Goal: Information Seeking & Learning: Learn about a topic

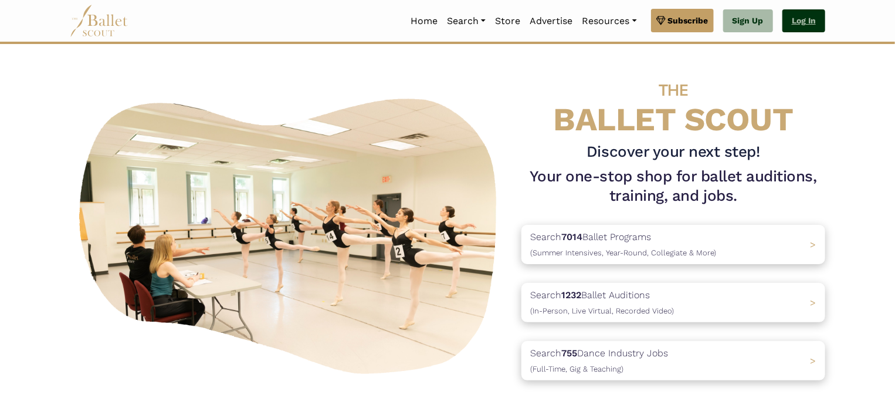
click at [813, 19] on link "Log In" at bounding box center [804, 20] width 43 height 23
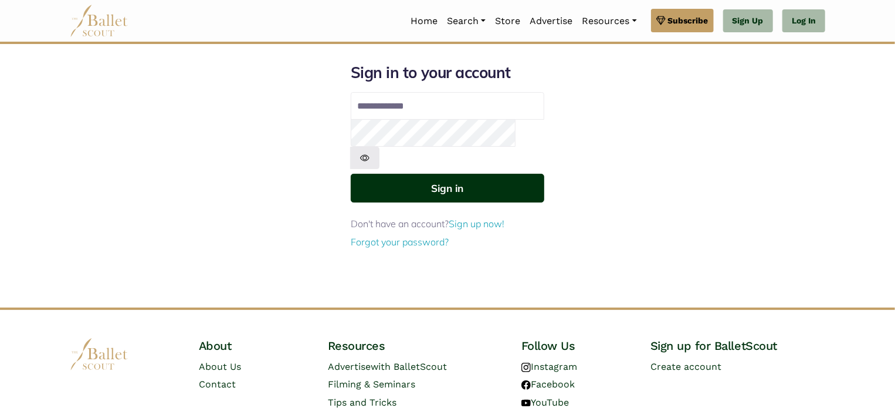
type input "**********"
click at [468, 174] on button "Sign in" at bounding box center [448, 188] width 194 height 29
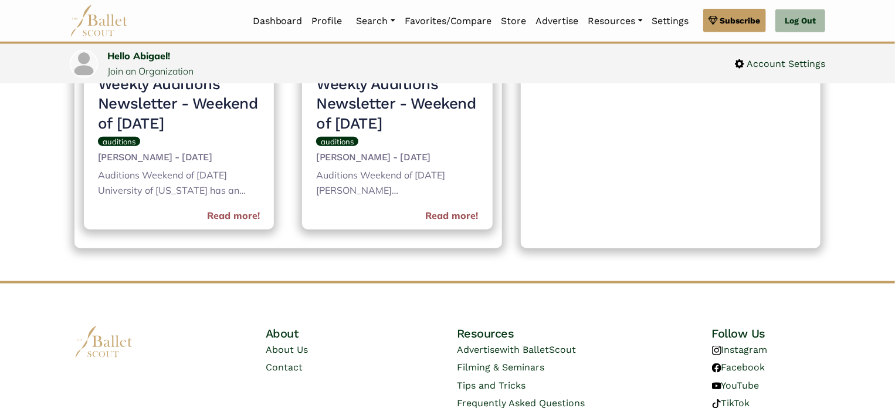
scroll to position [654, 0]
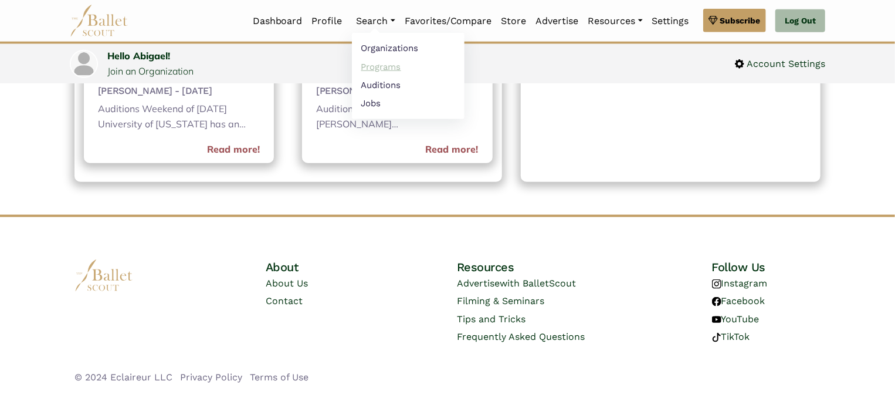
click at [387, 65] on link "Programs" at bounding box center [408, 66] width 113 height 18
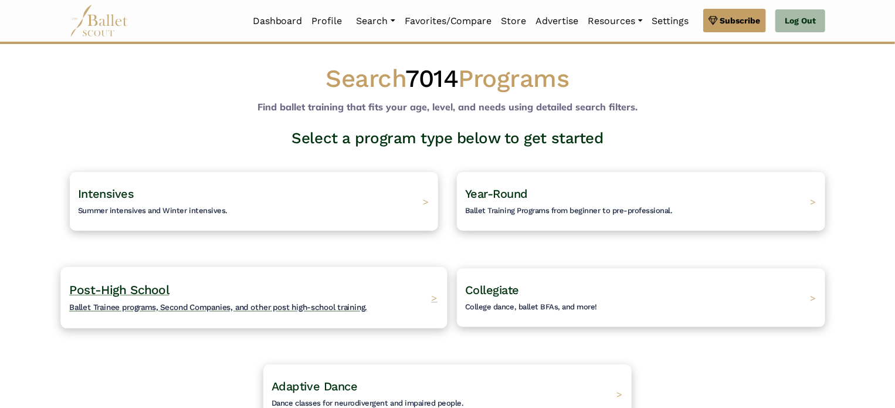
click at [334, 305] on span "Ballet Trainee programs, Second Companies, and other post high-school training." at bounding box center [218, 306] width 298 height 9
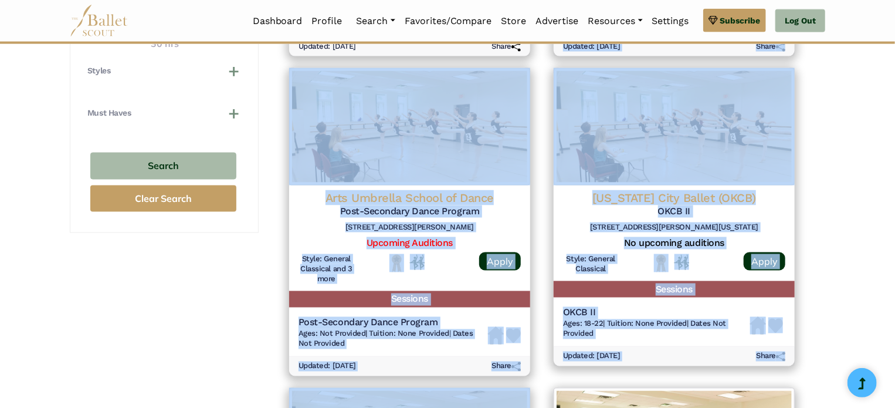
scroll to position [718, 0]
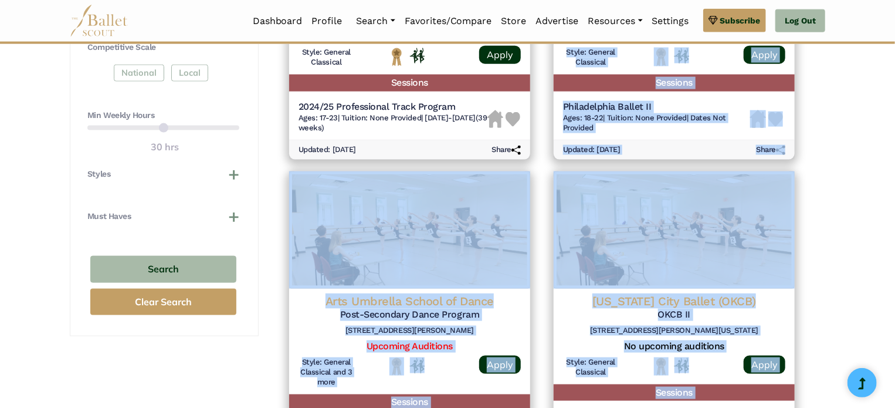
drag, startPoint x: 453, startPoint y: 140, endPoint x: 546, endPoint y: -17, distance: 182.8
click at [546, 0] on html "Premium Feature Make this audition season count. Upgrade to premium for access …" at bounding box center [447, 316] width 895 height 2068
click at [868, 264] on div "**********" at bounding box center [447, 386] width 895 height 1925
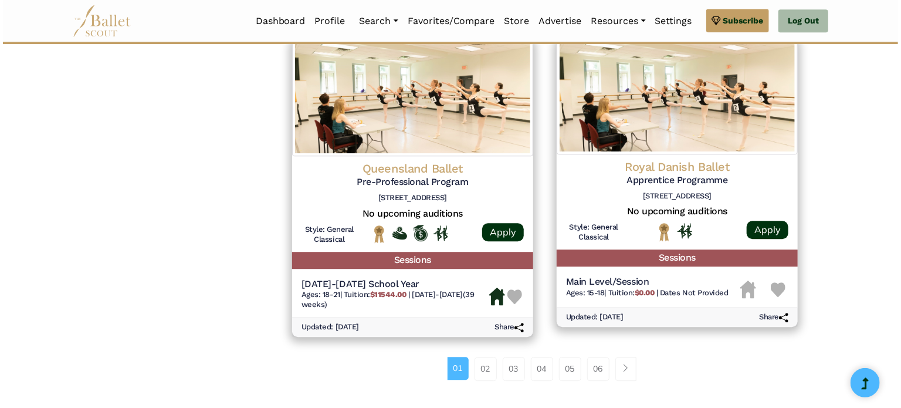
scroll to position [1477, 0]
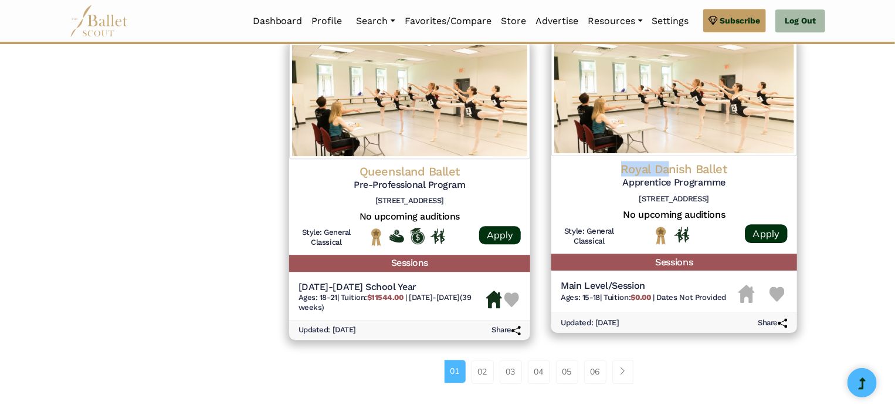
drag, startPoint x: 671, startPoint y: 171, endPoint x: 711, endPoint y: 98, distance: 83.0
click at [711, 98] on div "Royal Danish Ballet Apprentice Programme Sankt Annæ Pl. 36, 1250 København, Den…" at bounding box center [675, 186] width 246 height 294
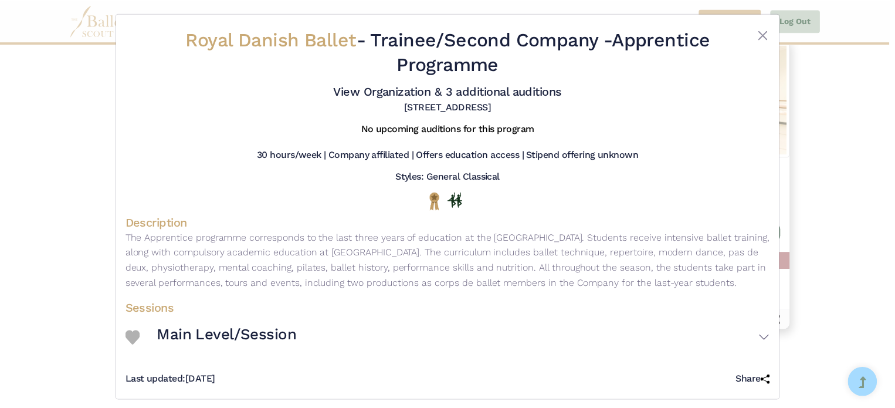
scroll to position [0, 0]
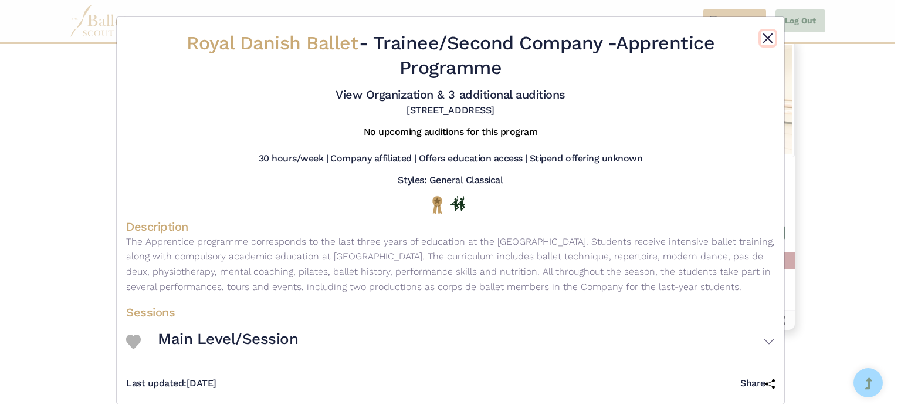
click at [763, 36] on button "Close" at bounding box center [768, 38] width 14 height 14
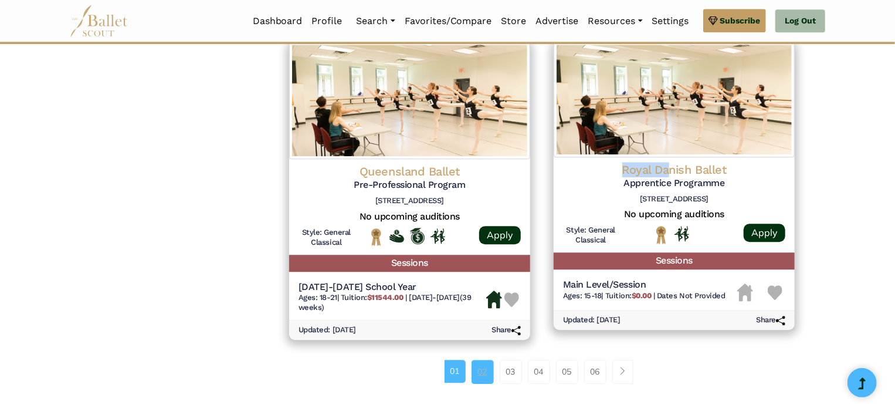
click at [481, 380] on link "02" at bounding box center [483, 371] width 22 height 23
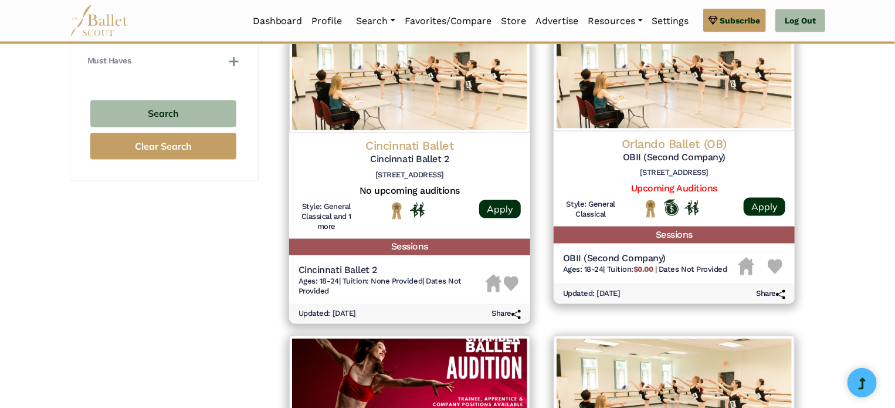
scroll to position [878, 0]
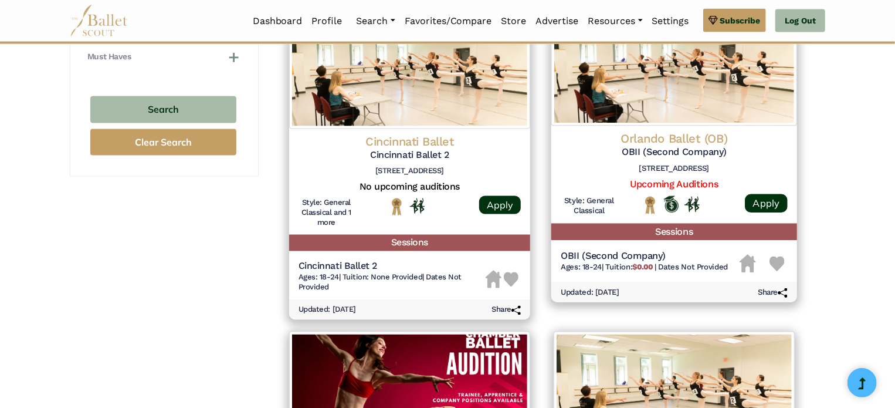
drag, startPoint x: 615, startPoint y: 253, endPoint x: 662, endPoint y: 166, distance: 98.7
click at [662, 166] on div "Orlando Ballet (OB) OBII (Second Company) 7988 Via Dellagio Way #204, Orlando, …" at bounding box center [675, 204] width 246 height 156
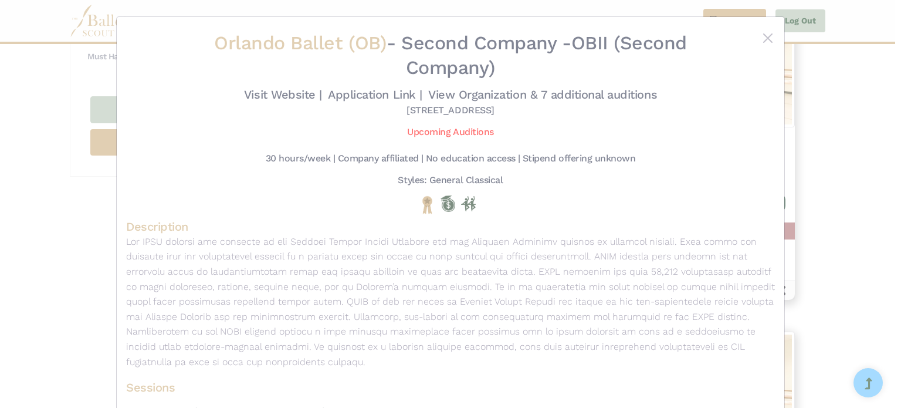
click at [864, 203] on div "Orlando Ballet (OB) - Second Company - OBII (Second Company) Visit Website | Ap…" at bounding box center [450, 204] width 901 height 408
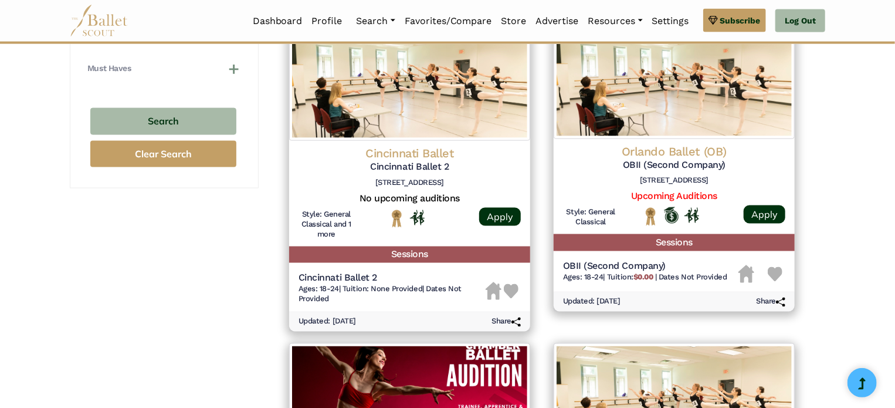
scroll to position [830, 0]
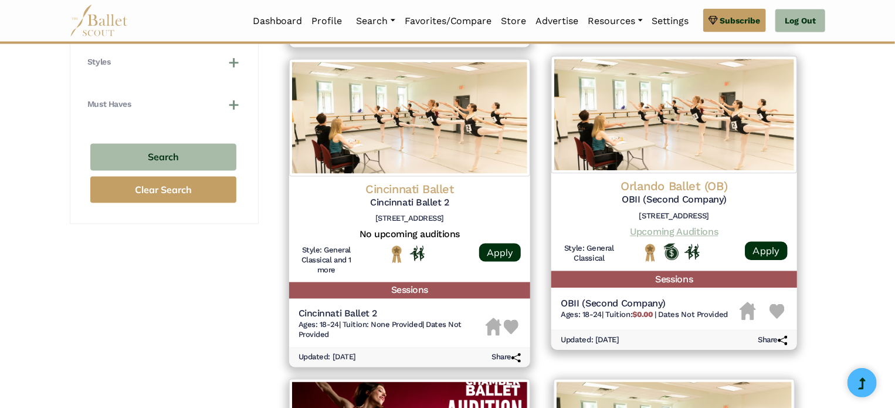
click at [644, 232] on link "Upcoming Auditions" at bounding box center [674, 231] width 88 height 11
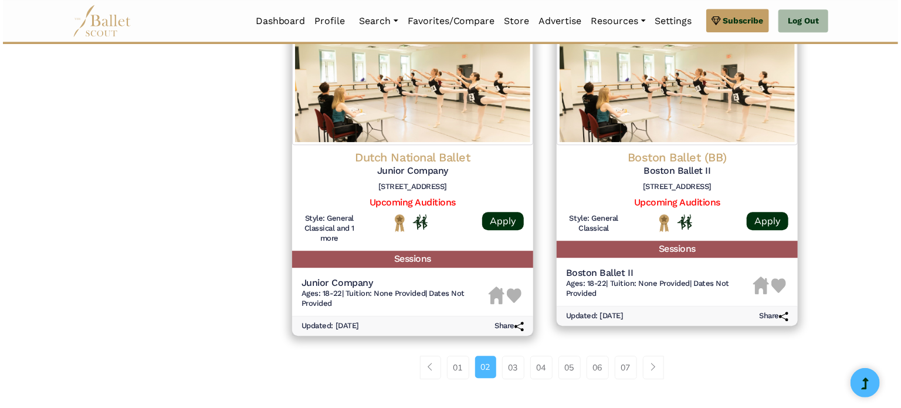
scroll to position [1493, 0]
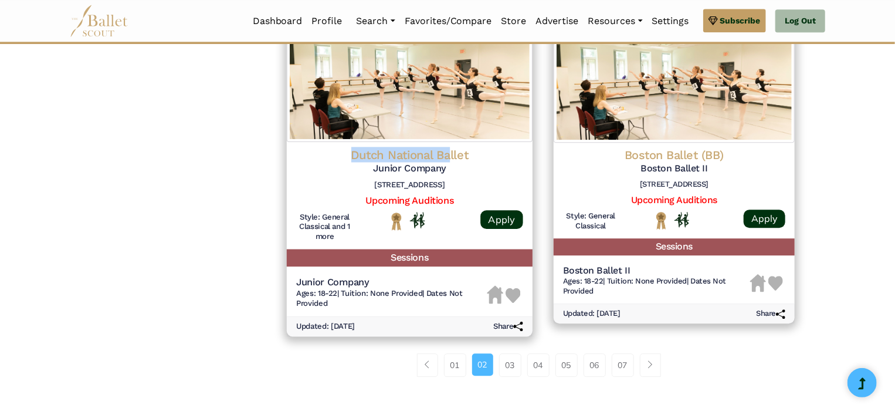
drag, startPoint x: 449, startPoint y: 150, endPoint x: 503, endPoint y: 67, distance: 98.5
click at [503, 67] on div "Dutch National Ballet Junior Company Jodenbreestraat 3, 1011 NG Amsterdam Upcom…" at bounding box center [410, 179] width 246 height 314
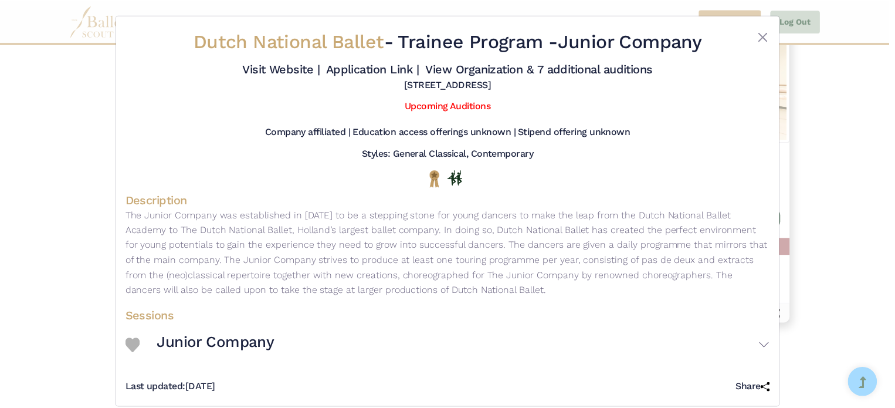
scroll to position [0, 0]
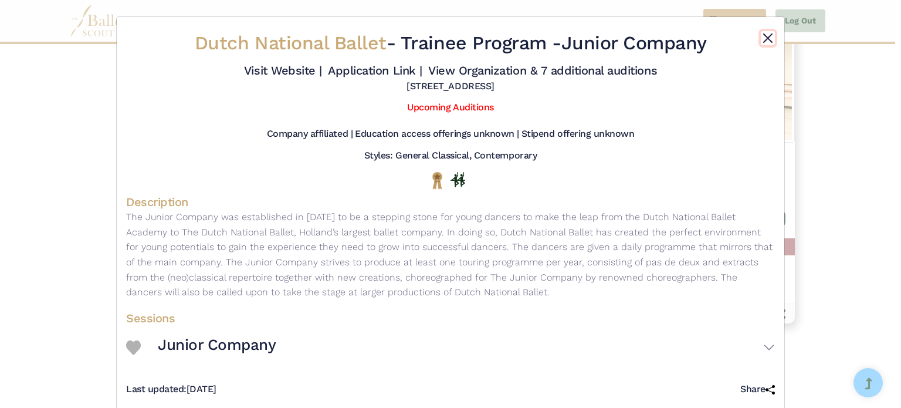
click at [763, 38] on button "Close" at bounding box center [768, 38] width 14 height 14
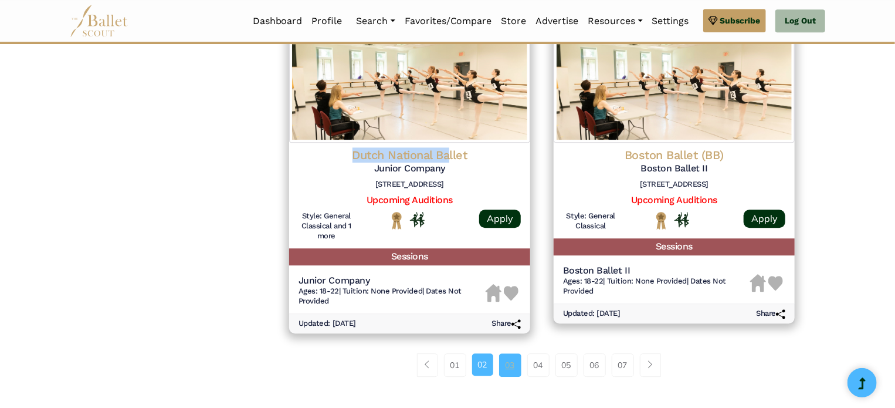
click at [509, 364] on link "03" at bounding box center [510, 364] width 22 height 23
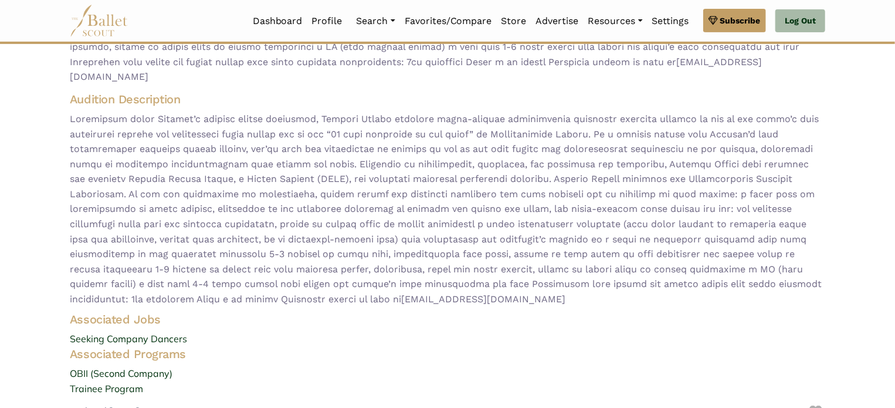
scroll to position [238, 0]
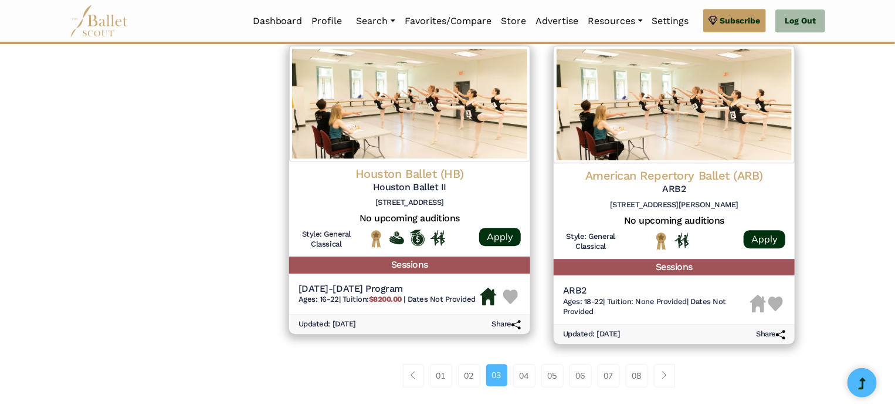
scroll to position [1495, 0]
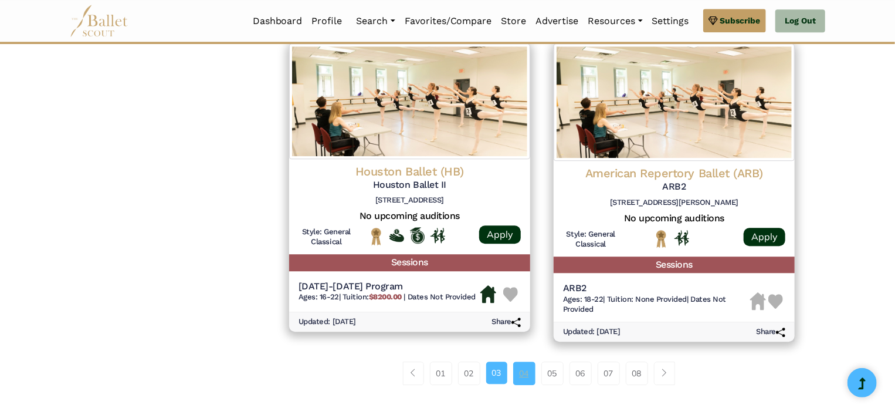
click at [525, 368] on link "04" at bounding box center [524, 372] width 22 height 23
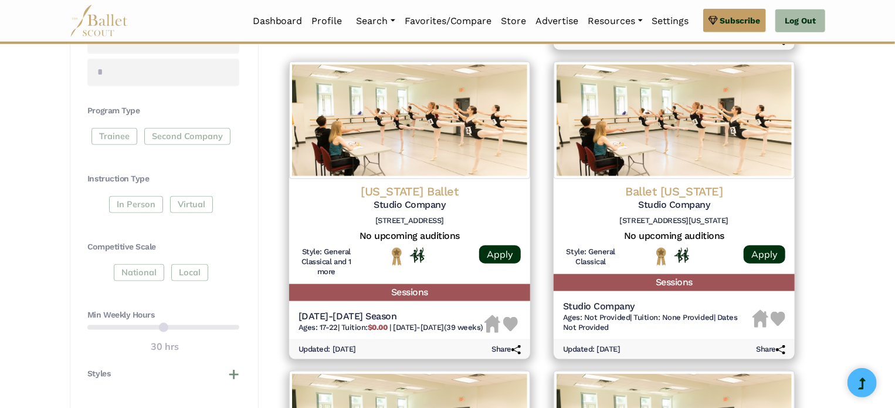
scroll to position [514, 0]
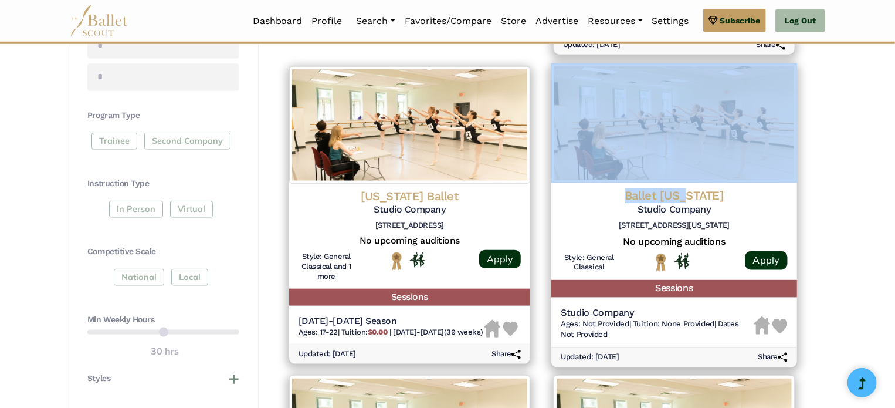
drag, startPoint x: 692, startPoint y: 192, endPoint x: 723, endPoint y: 100, distance: 97.2
click at [723, 100] on div "Ballet Arizona Studio Company 2835 E Washington Street Suite: School, Phoenix, …" at bounding box center [675, 215] width 246 height 304
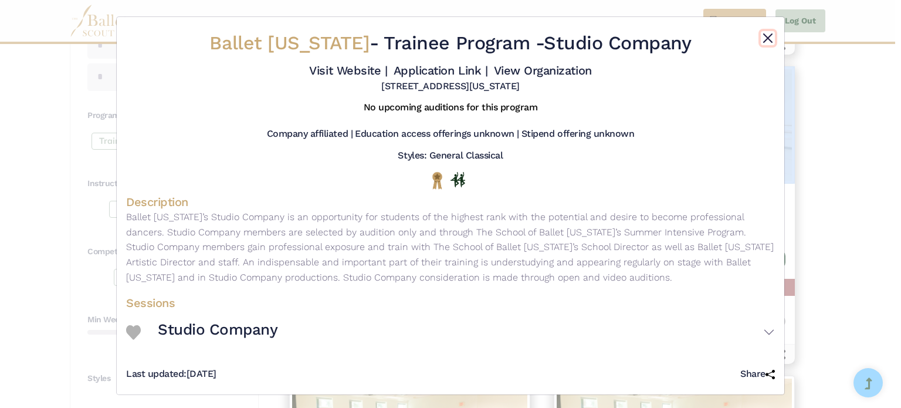
click at [763, 32] on button "Close" at bounding box center [768, 38] width 14 height 14
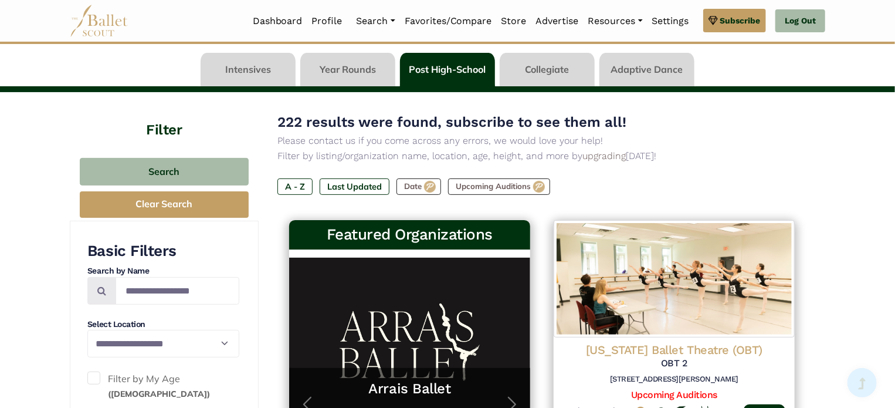
scroll to position [0, 0]
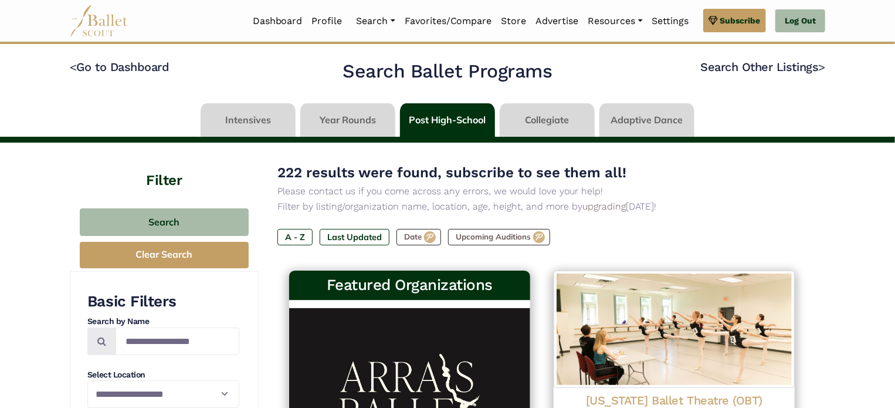
click at [547, 131] on link at bounding box center [547, 119] width 95 height 33
click at [554, 122] on link at bounding box center [547, 119] width 95 height 33
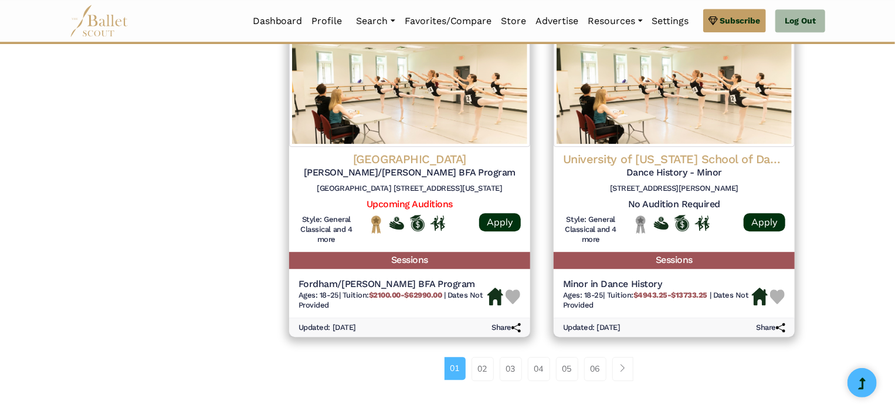
scroll to position [1565, 0]
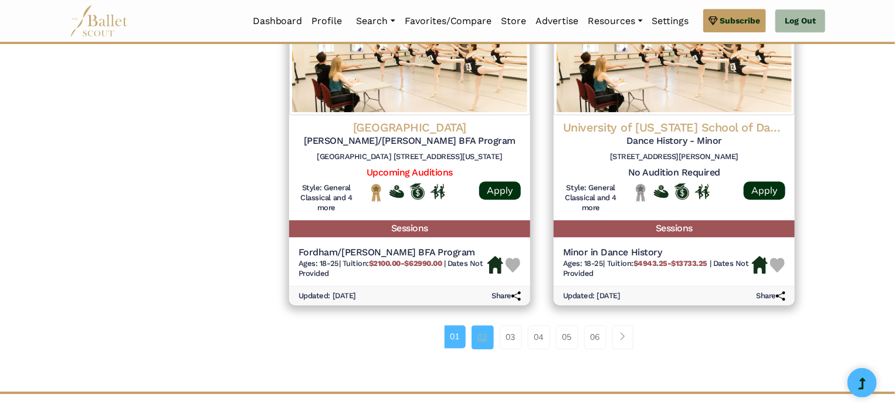
click at [479, 340] on link "02" at bounding box center [483, 336] width 22 height 23
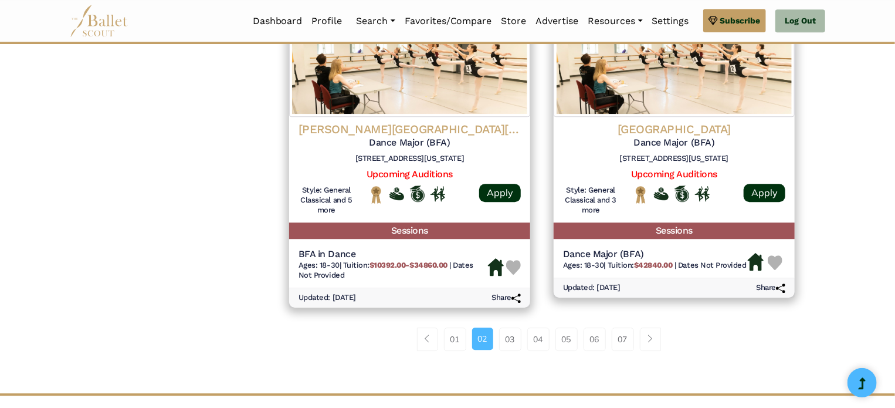
scroll to position [1533, 0]
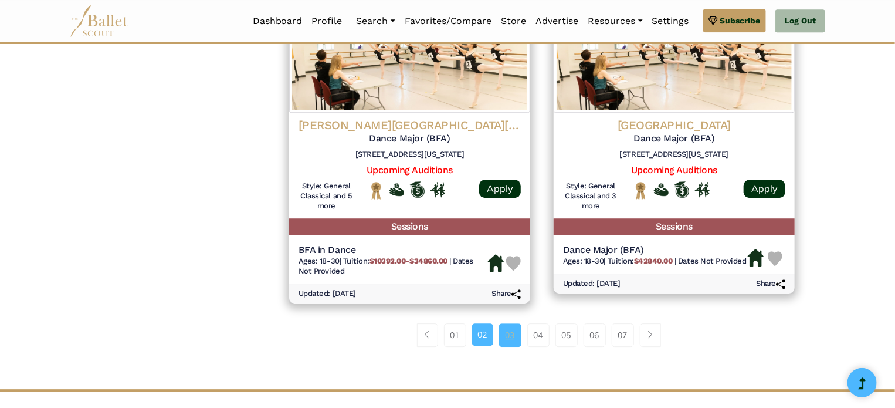
click at [512, 339] on link "03" at bounding box center [510, 334] width 22 height 23
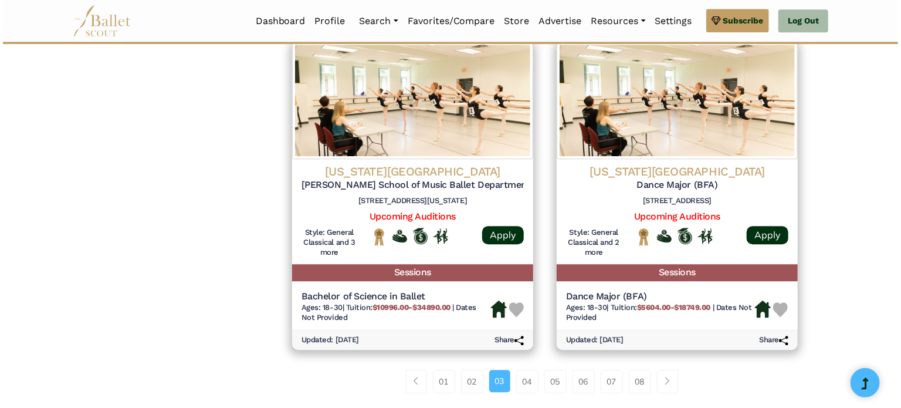
scroll to position [1501, 0]
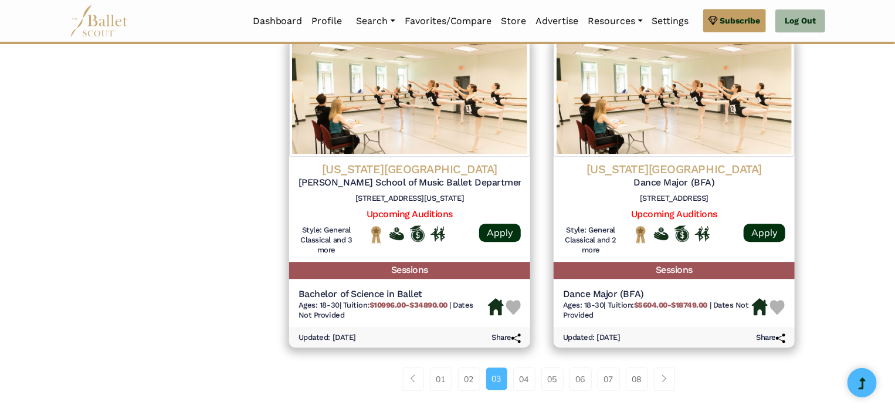
drag, startPoint x: 707, startPoint y: 168, endPoint x: 637, endPoint y: 35, distance: 150.1
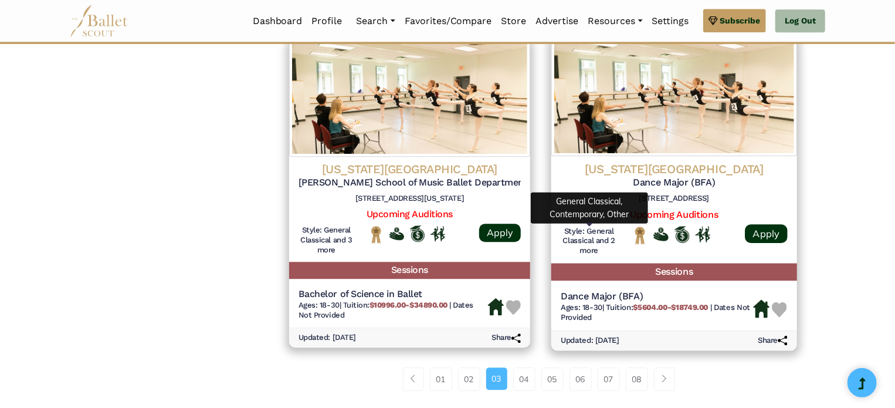
click at [611, 241] on h6 "Style: General Classical and 2 more" at bounding box center [589, 241] width 57 height 31
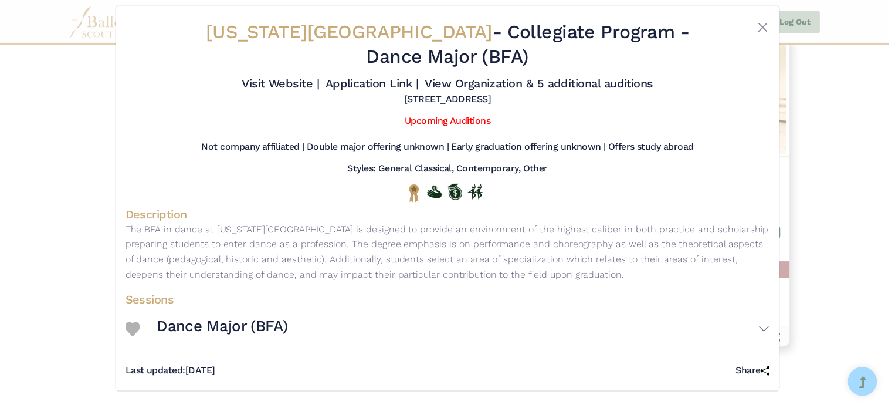
scroll to position [0, 0]
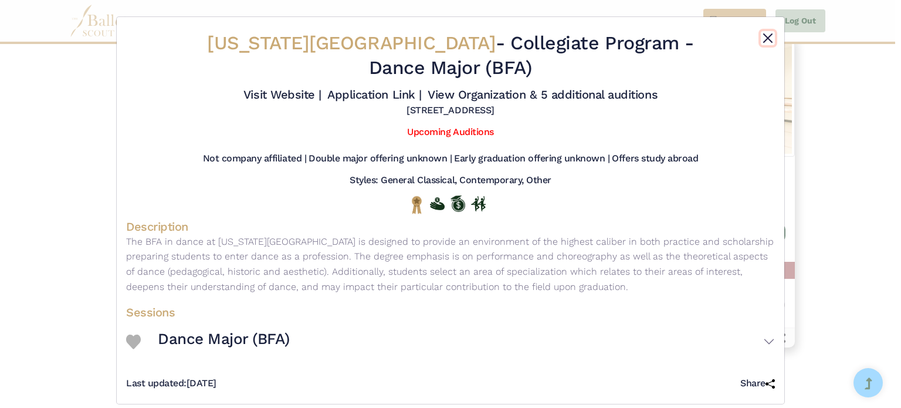
click at [763, 38] on button "Close" at bounding box center [768, 38] width 14 height 14
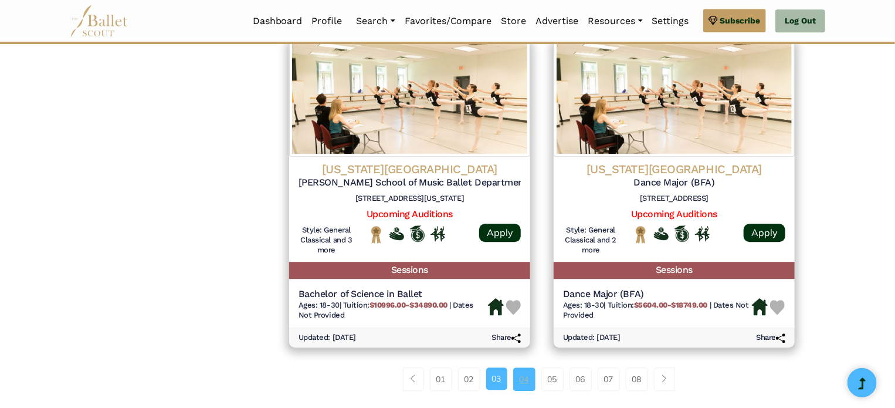
click at [525, 387] on link "04" at bounding box center [524, 378] width 22 height 23
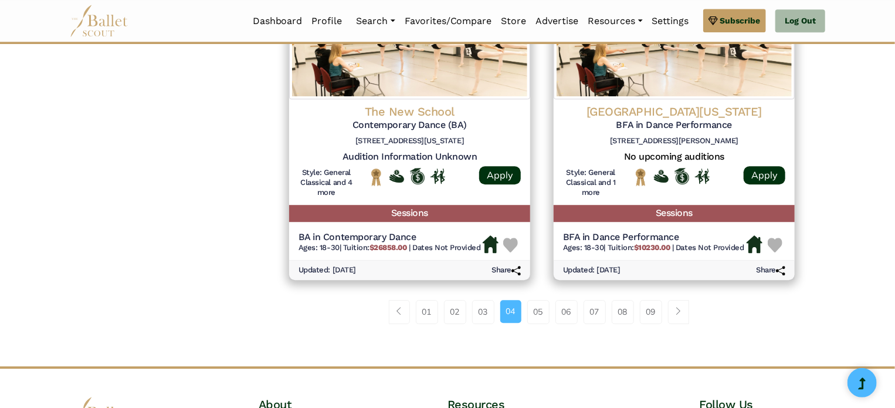
scroll to position [1539, 0]
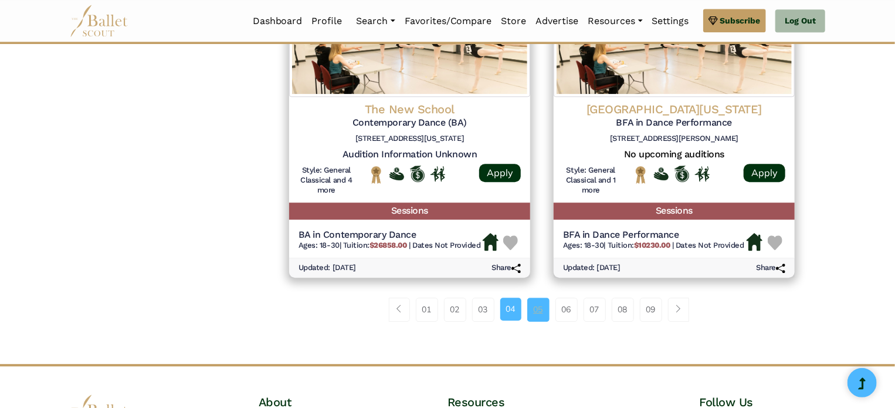
click at [539, 310] on link "05" at bounding box center [538, 308] width 22 height 23
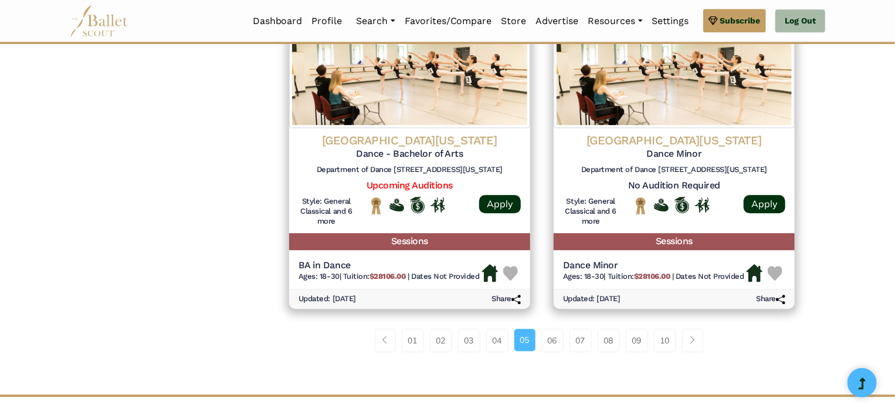
scroll to position [1542, 0]
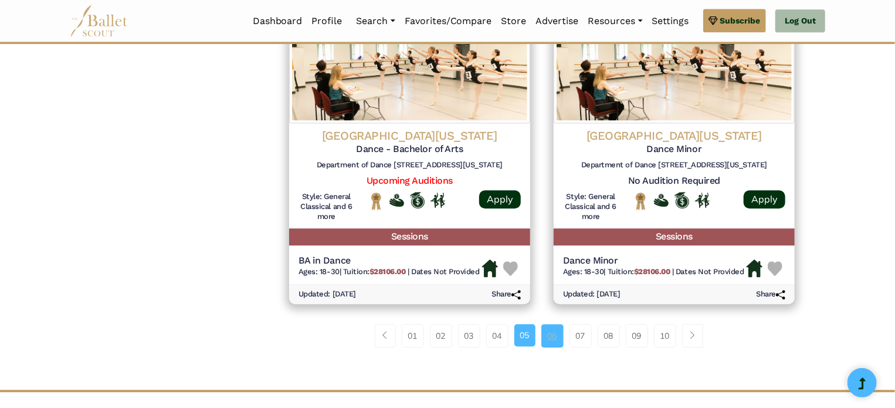
click at [554, 335] on link "06" at bounding box center [553, 335] width 22 height 23
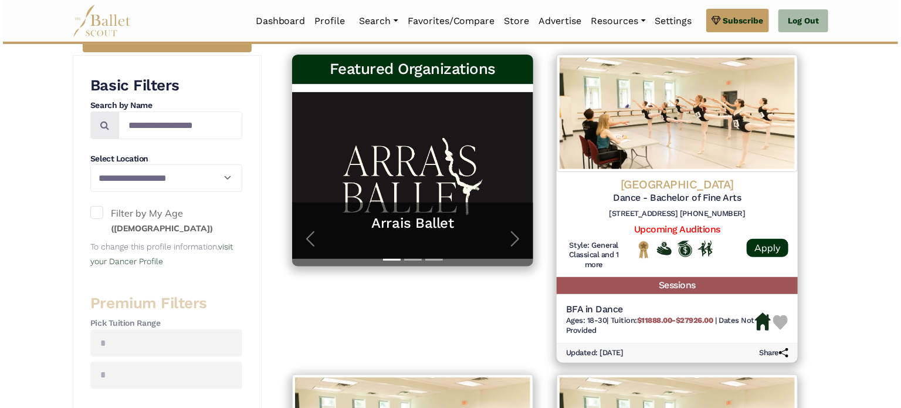
scroll to position [221, 0]
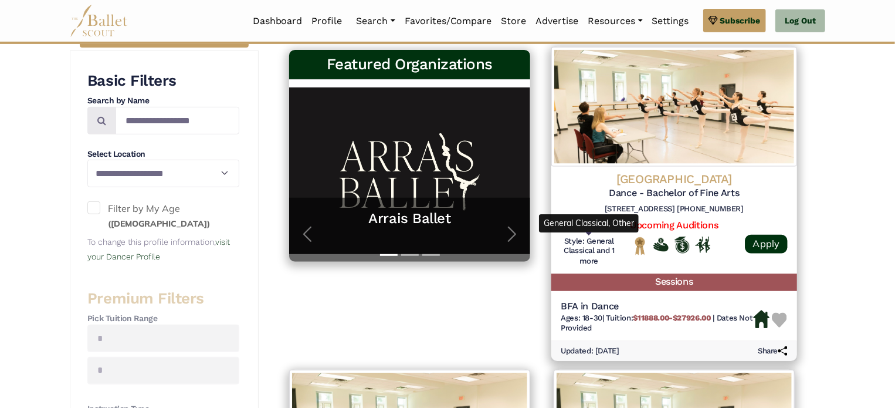
click at [593, 262] on h6 "Style: General Classical and 1 more" at bounding box center [589, 251] width 57 height 31
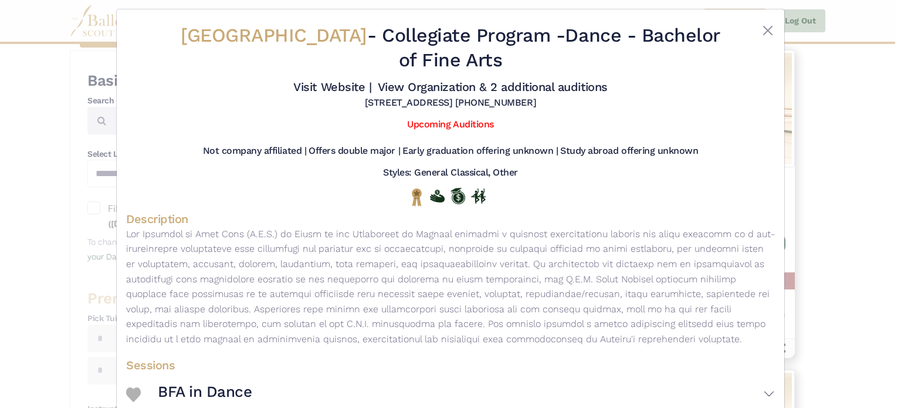
scroll to position [0, 0]
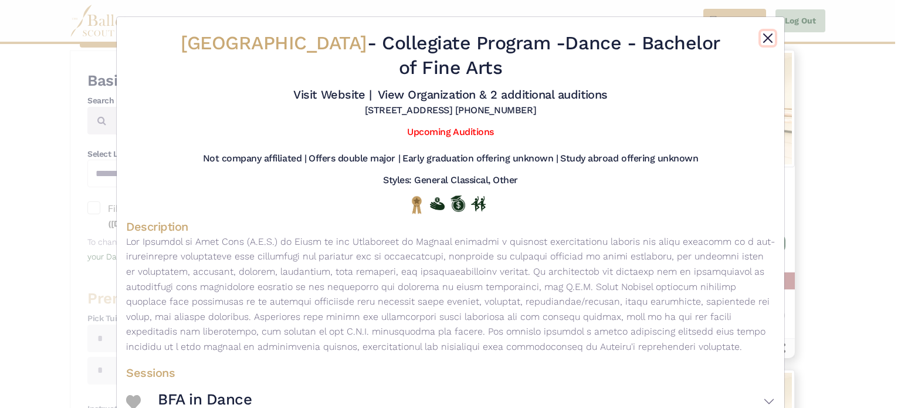
click at [761, 32] on button "Close" at bounding box center [768, 38] width 14 height 14
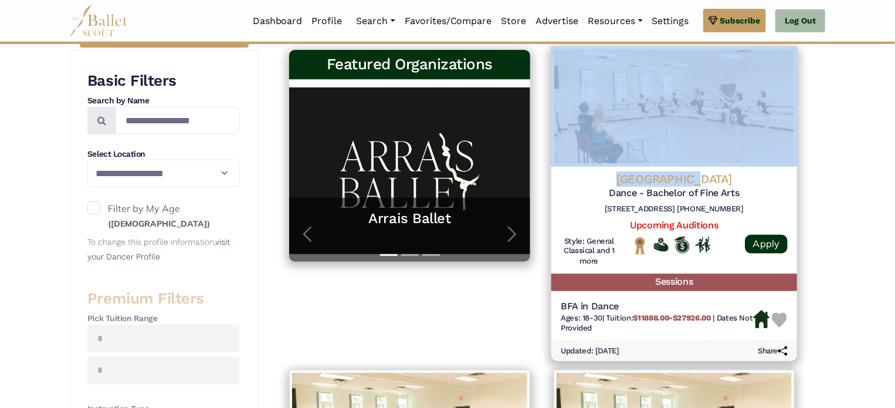
drag, startPoint x: 680, startPoint y: 178, endPoint x: 699, endPoint y: 53, distance: 126.4
click at [699, 53] on div "University of Houston Dance - Bachelor of Fine Arts 3700 Cullen Blvd, Room 133 …" at bounding box center [675, 204] width 246 height 314
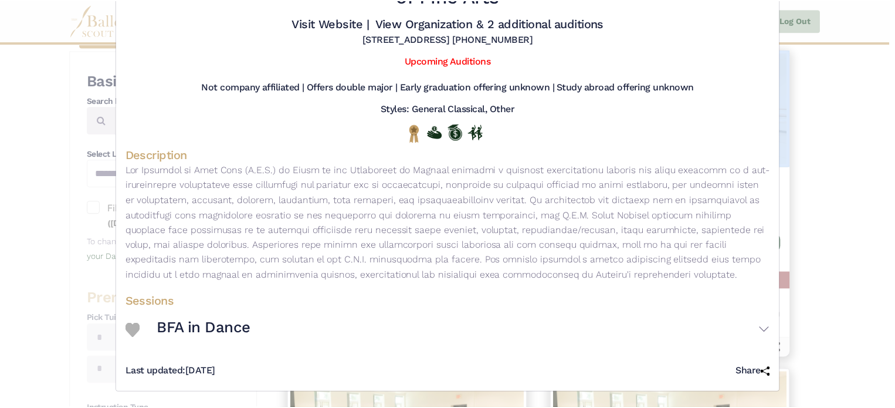
scroll to position [72, 0]
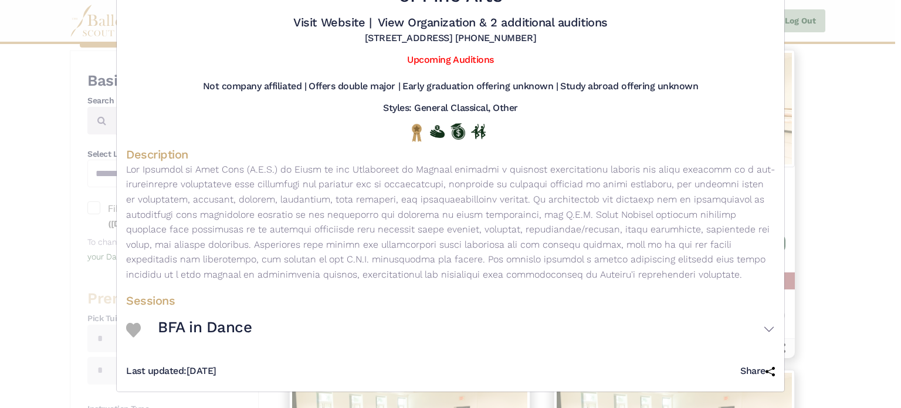
click at [870, 107] on div "University of Houston - Collegiate Program - Dance - Bachelor of Fine Arts Visi…" at bounding box center [450, 204] width 901 height 408
click at [791, 199] on div "University of Houston - Collegiate Program - Dance - Bachelor of Fine Arts Visi…" at bounding box center [450, 204] width 901 height 408
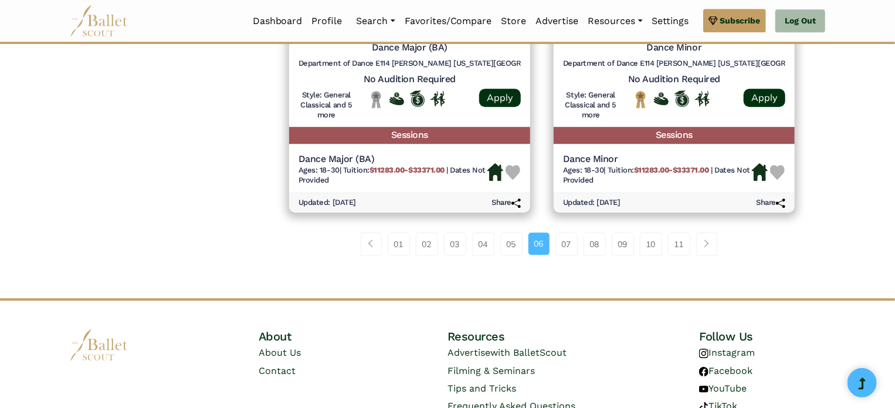
scroll to position [1649, 0]
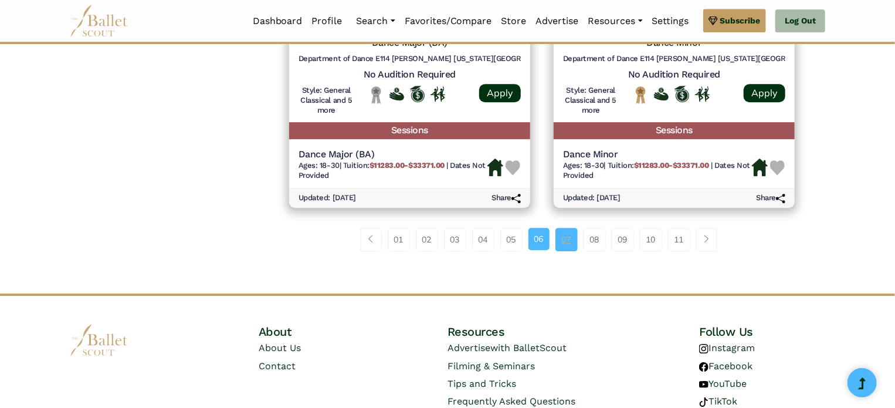
click at [567, 245] on link "07" at bounding box center [567, 239] width 22 height 23
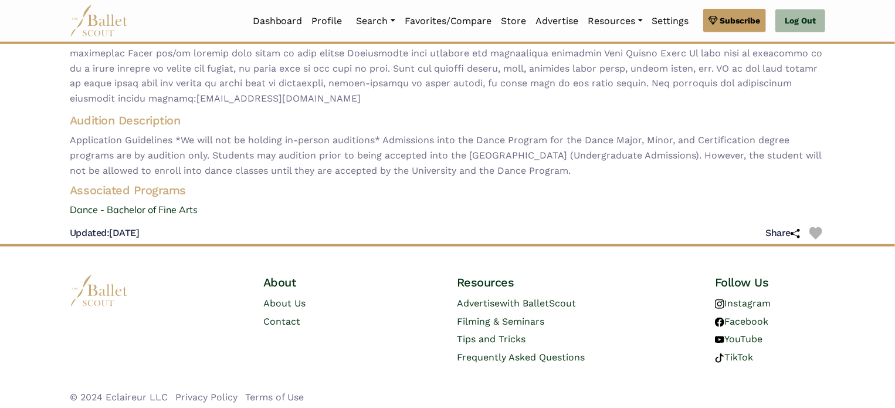
scroll to position [312, 0]
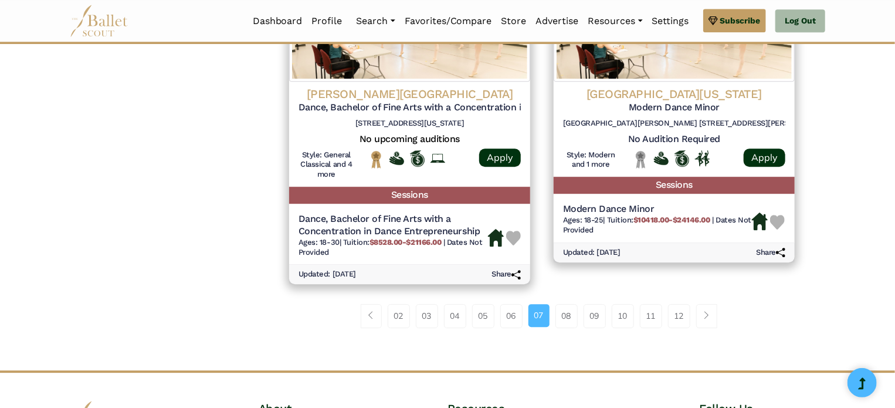
scroll to position [1612, 0]
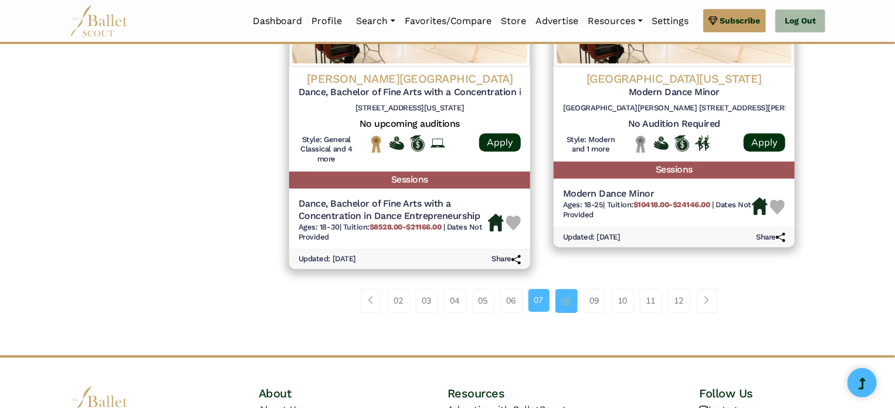
click at [563, 302] on link "08" at bounding box center [567, 300] width 22 height 23
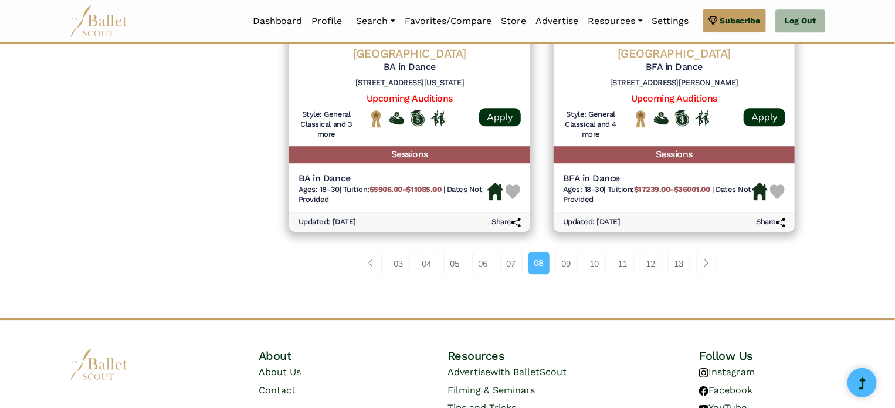
scroll to position [1629, 0]
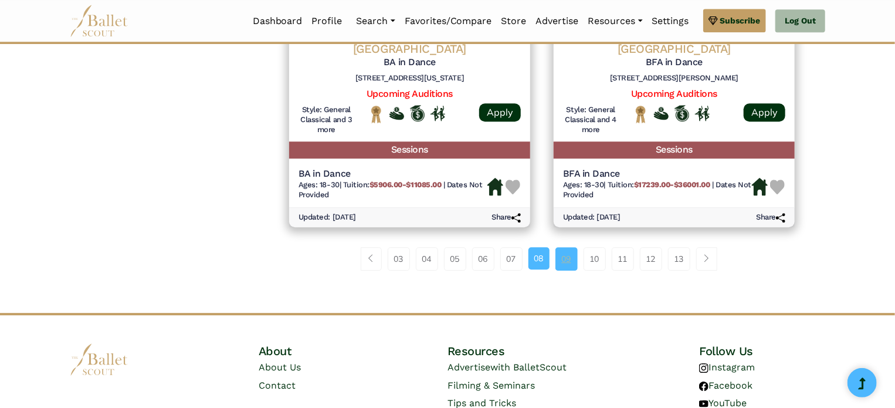
click at [559, 266] on link "09" at bounding box center [567, 258] width 22 height 23
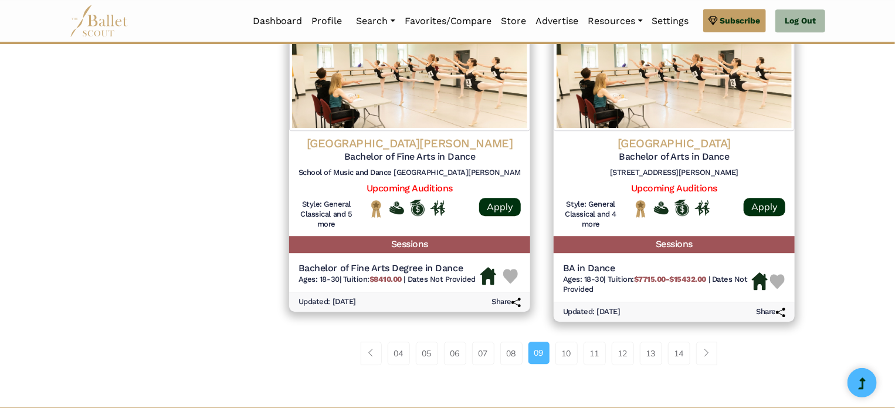
scroll to position [1542, 0]
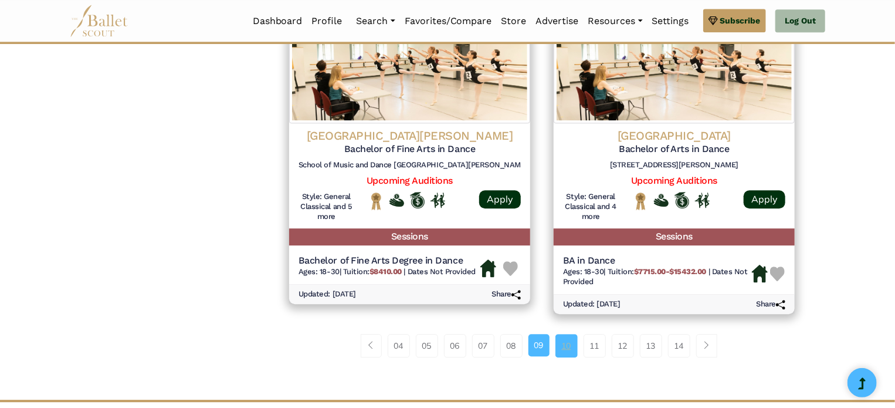
click at [563, 349] on link "10" at bounding box center [567, 345] width 22 height 23
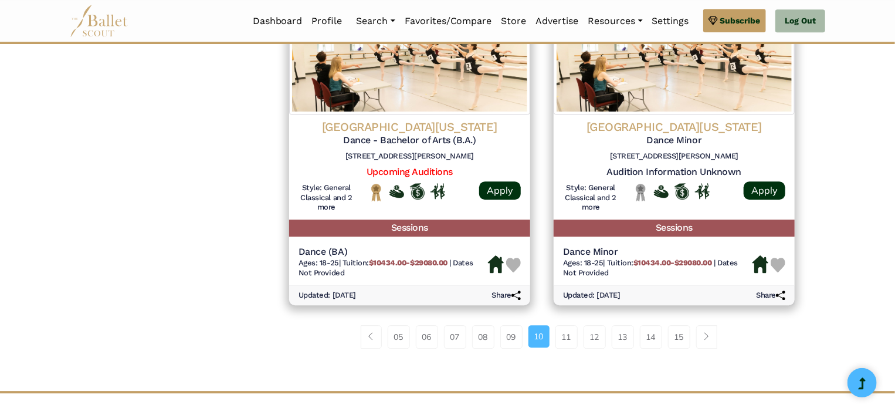
scroll to position [1569, 0]
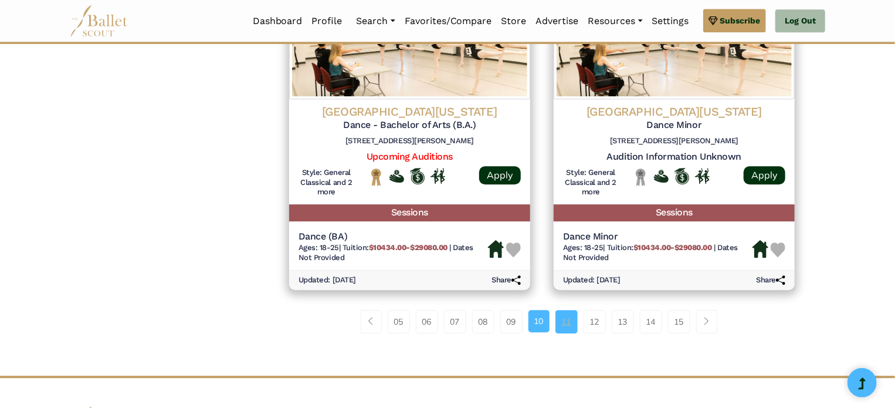
click at [565, 326] on link "11" at bounding box center [567, 321] width 22 height 23
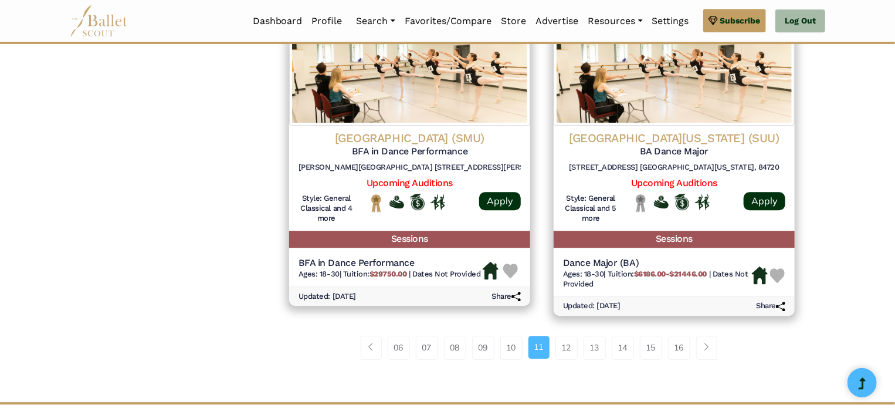
scroll to position [1569, 0]
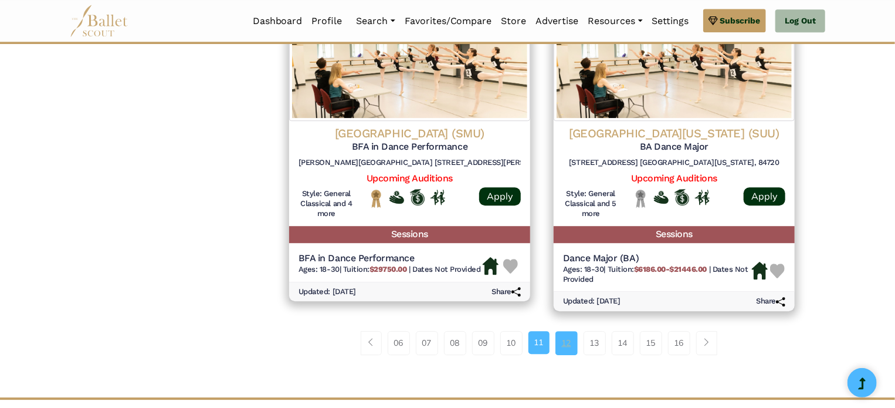
click at [568, 339] on link "12" at bounding box center [567, 342] width 22 height 23
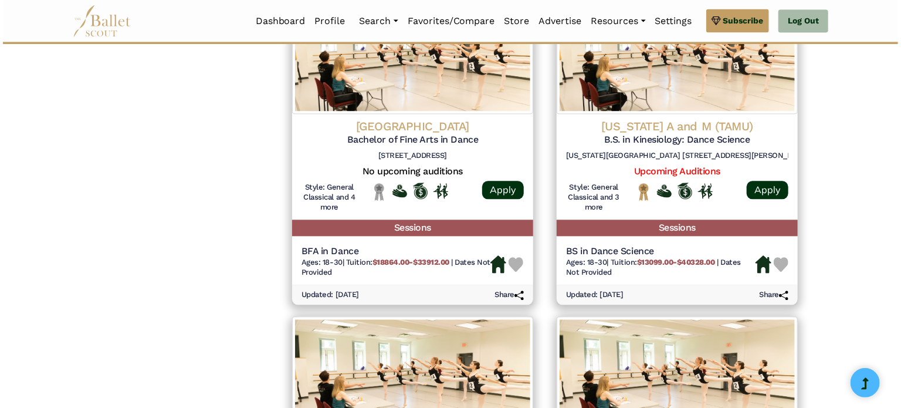
scroll to position [1254, 0]
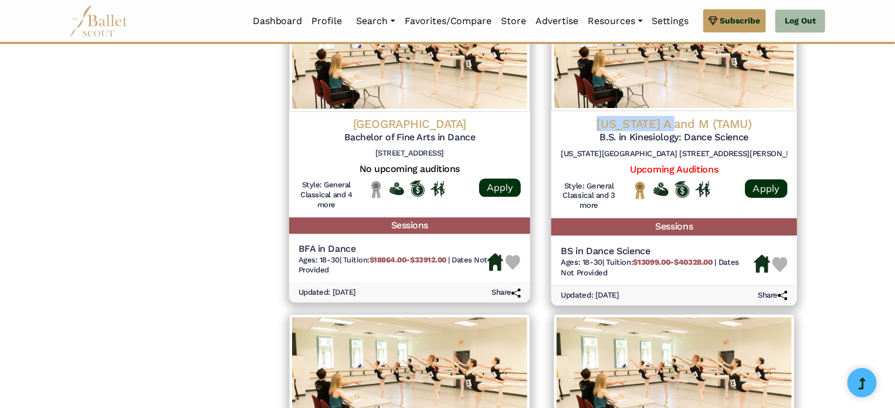
drag, startPoint x: 690, startPoint y: 123, endPoint x: 731, endPoint y: 51, distance: 82.5
click at [731, 51] on div "Texas A and M (TAMU) B.S. in Kinesiology: Dance Science Texas A&M University 78…" at bounding box center [675, 148] width 246 height 314
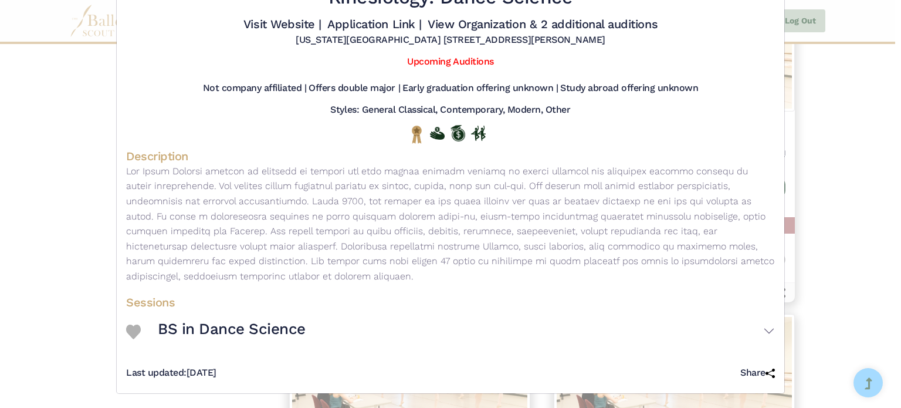
scroll to position [72, 0]
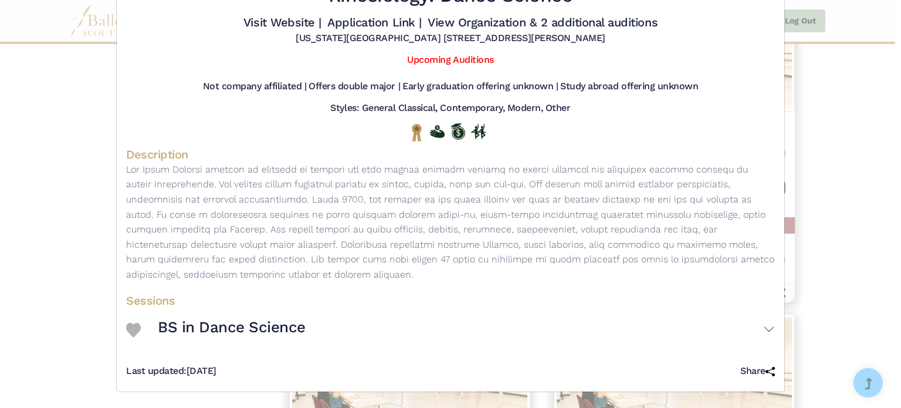
click at [854, 142] on div "Texas A and M (TAMU) - Collegiate Program - B.S. in Kinesiology: Dance Science …" at bounding box center [450, 204] width 901 height 408
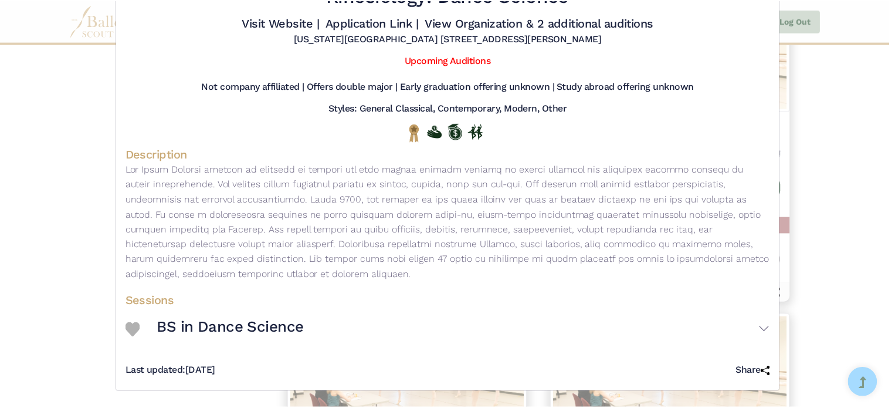
scroll to position [0, 0]
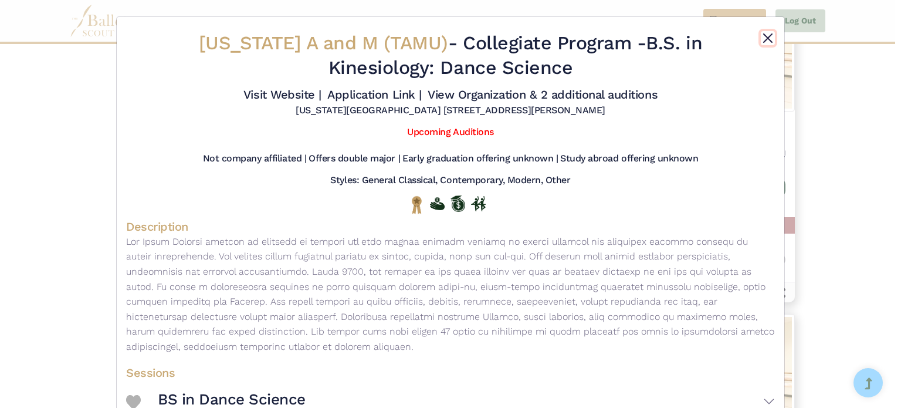
click at [767, 35] on button "Close" at bounding box center [768, 38] width 14 height 14
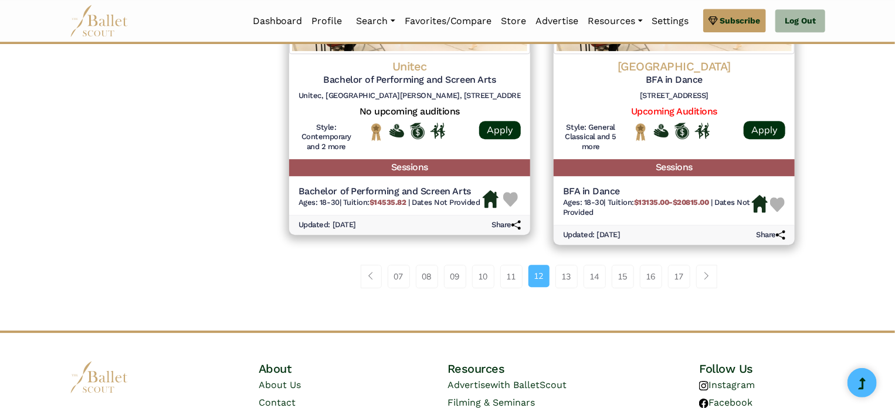
scroll to position [1637, 0]
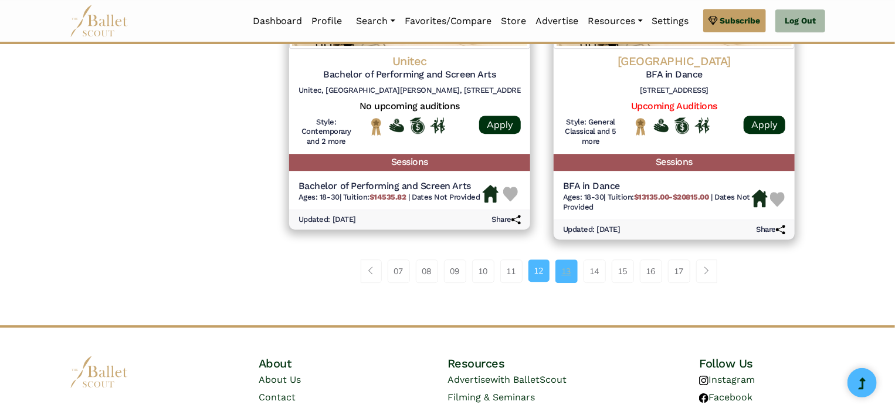
click at [568, 266] on link "13" at bounding box center [567, 270] width 22 height 23
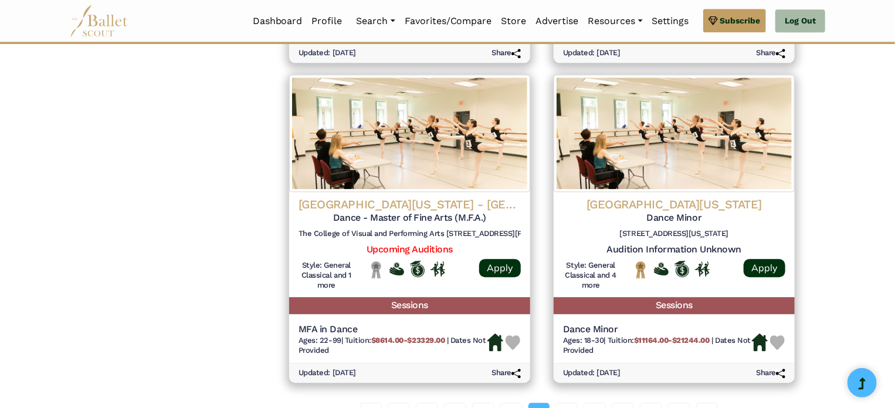
scroll to position [1474, 0]
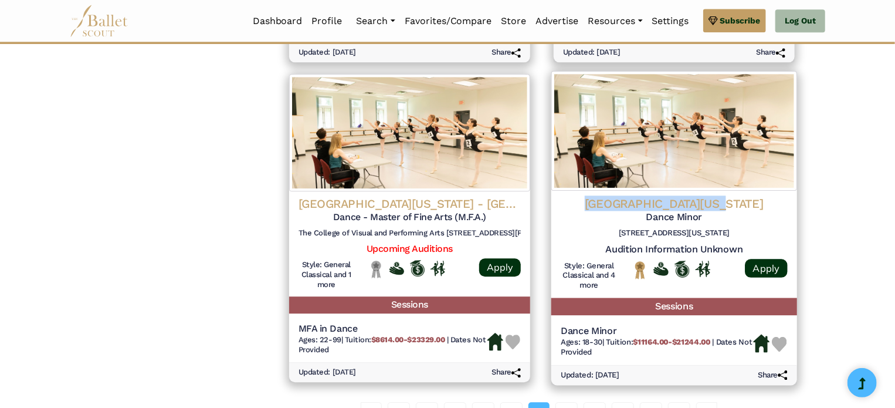
drag, startPoint x: 722, startPoint y: 199, endPoint x: 777, endPoint y: 102, distance: 111.4
click at [777, 102] on div "[GEOGRAPHIC_DATA][US_STATE] Dance Minor [STREET_ADDRESS][US_STATE] Audition Inf…" at bounding box center [675, 228] width 246 height 314
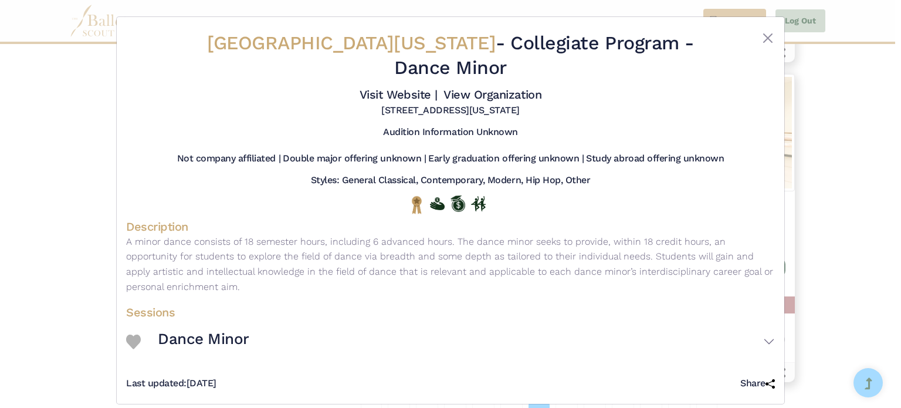
click at [764, 46] on div at bounding box center [748, 57] width 54 height 53
click at [764, 41] on button "Close" at bounding box center [768, 38] width 14 height 14
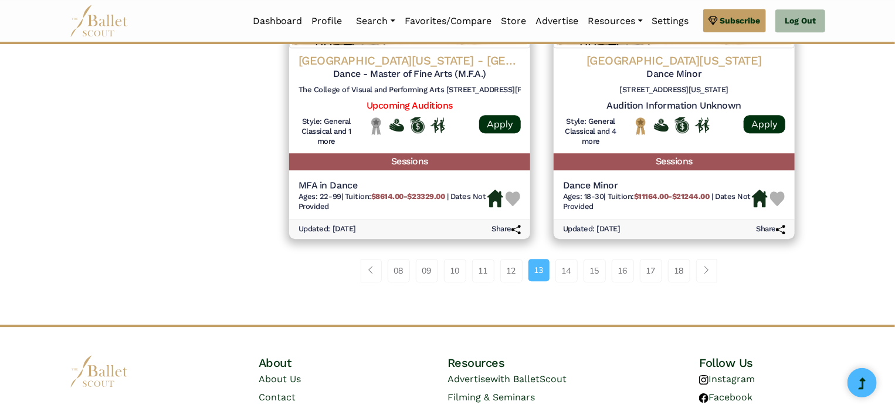
scroll to position [1661, 0]
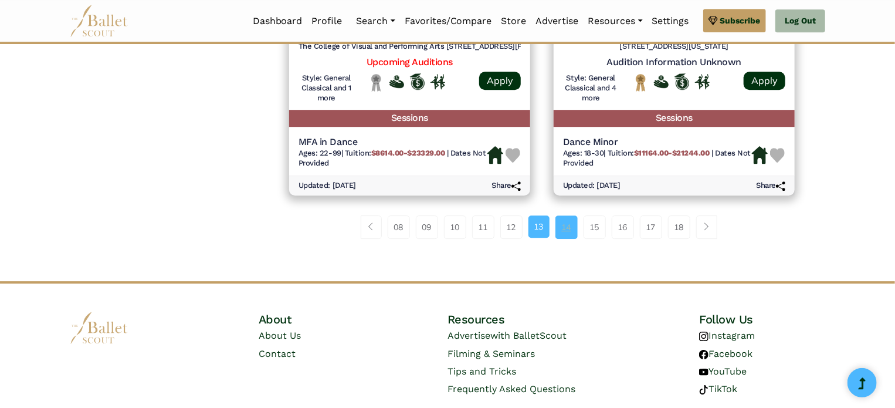
click at [566, 220] on link "14" at bounding box center [567, 226] width 22 height 23
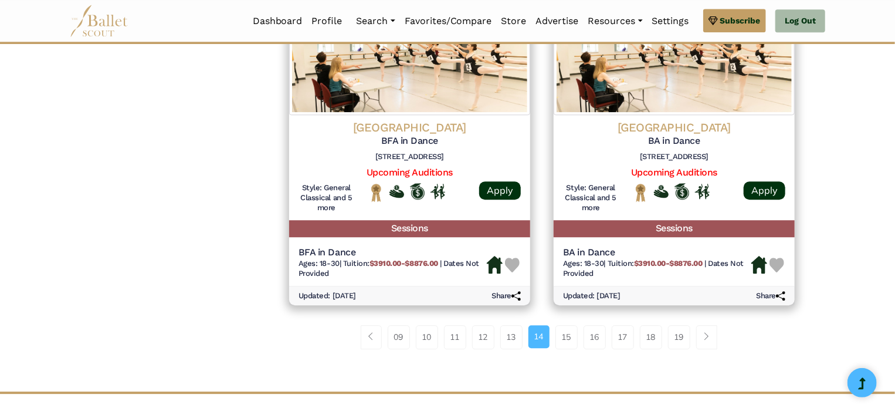
scroll to position [1537, 0]
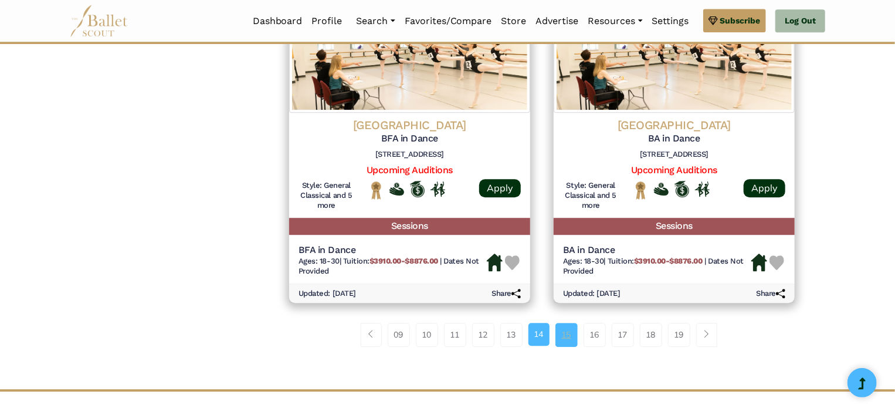
click at [570, 337] on link "15" at bounding box center [567, 334] width 22 height 23
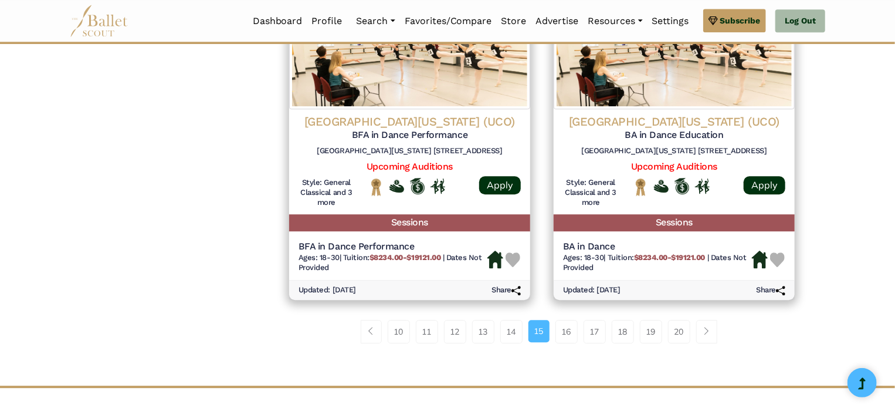
scroll to position [1579, 0]
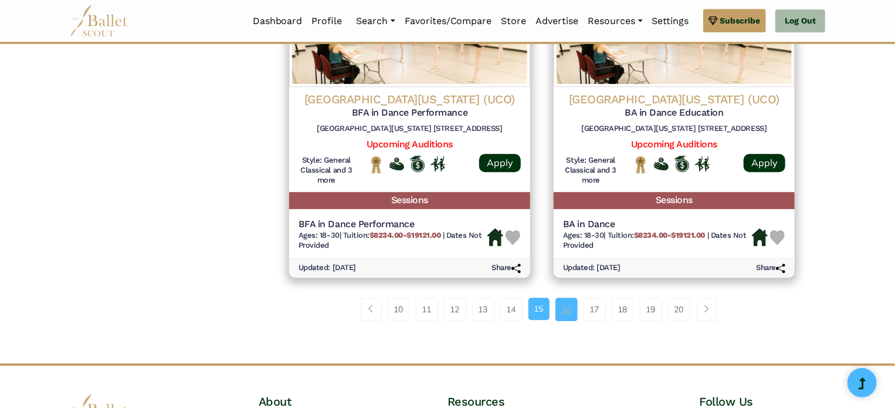
click at [566, 306] on link "16" at bounding box center [567, 308] width 22 height 23
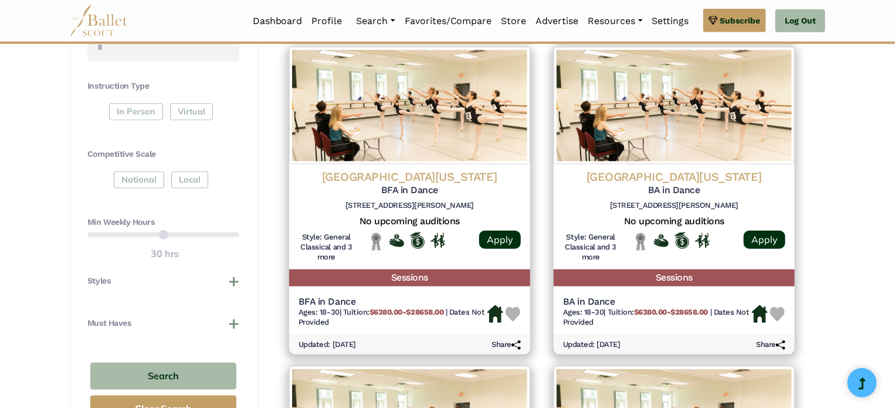
scroll to position [546, 0]
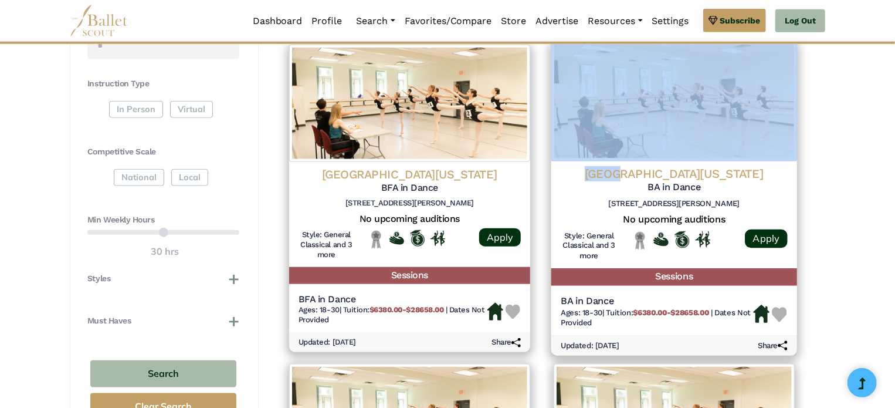
drag, startPoint x: 649, startPoint y: 174, endPoint x: 699, endPoint y: 75, distance: 111.5
click at [699, 75] on div "University of Florida BA in Dance 1800 McCarty Dr, Gainesville, FL 32603 No upc…" at bounding box center [675, 198] width 246 height 314
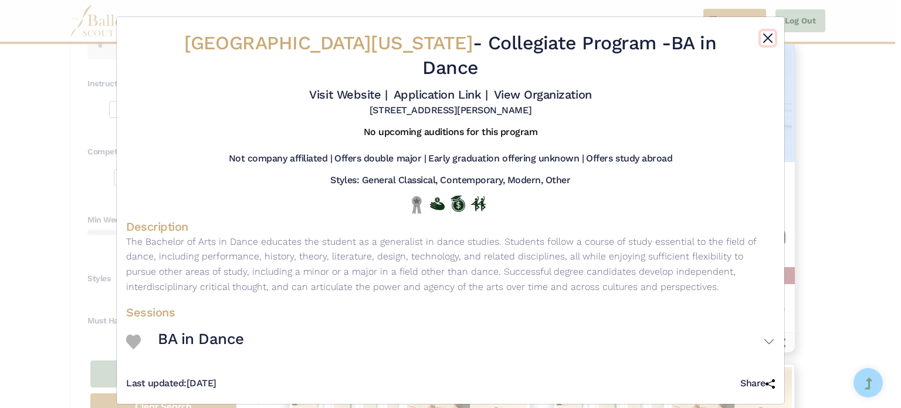
click at [764, 32] on button "Close" at bounding box center [768, 38] width 14 height 14
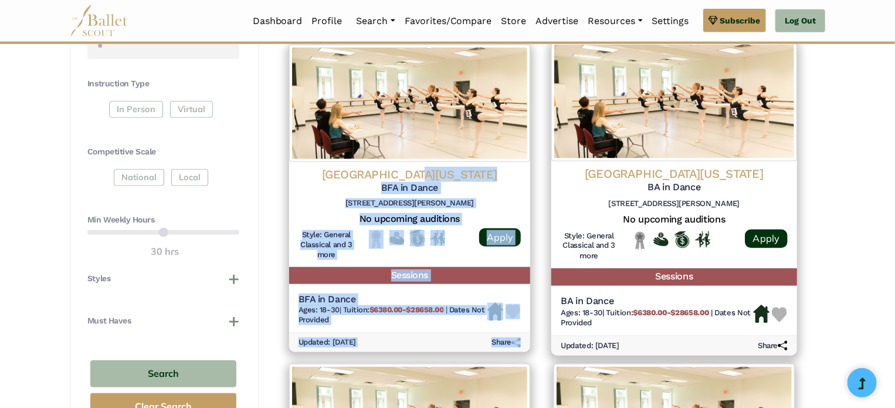
drag, startPoint x: 434, startPoint y: 170, endPoint x: 569, endPoint y: 118, distance: 145.2
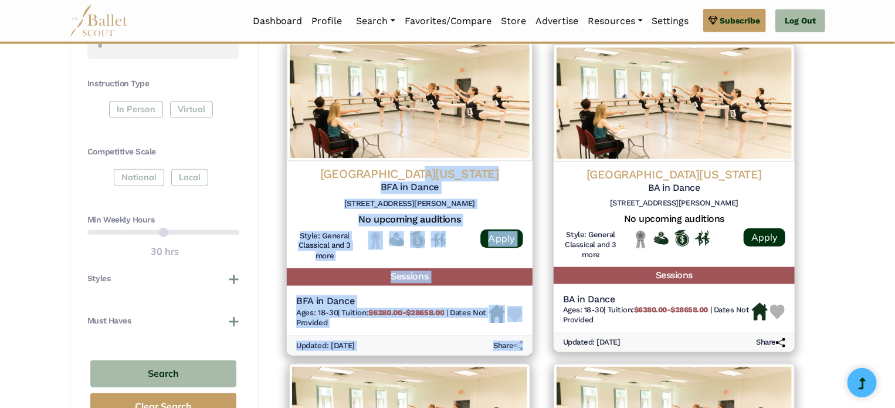
click at [486, 197] on div "University of Florida BFA in Dance 1800 McCarty Dr, Gainesville, FL 32603" at bounding box center [409, 190] width 227 height 48
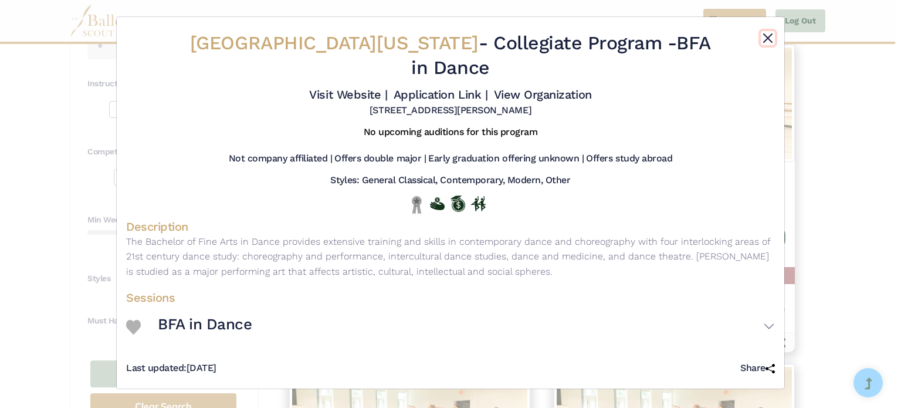
click at [767, 34] on button "Close" at bounding box center [768, 38] width 14 height 14
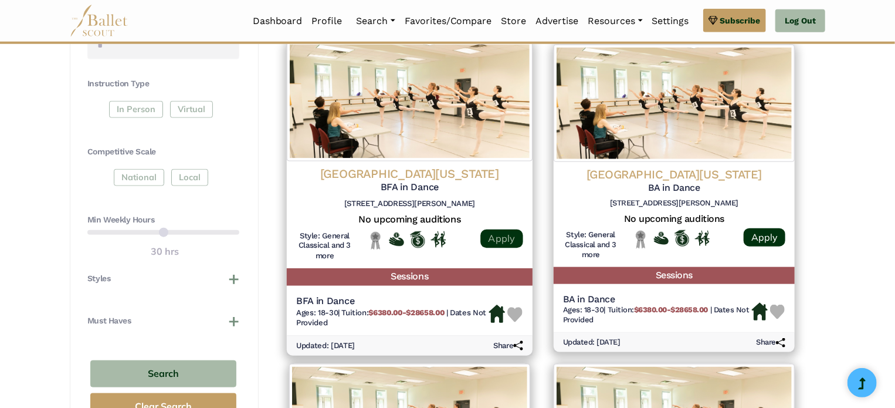
click at [512, 242] on link "Apply" at bounding box center [502, 238] width 42 height 19
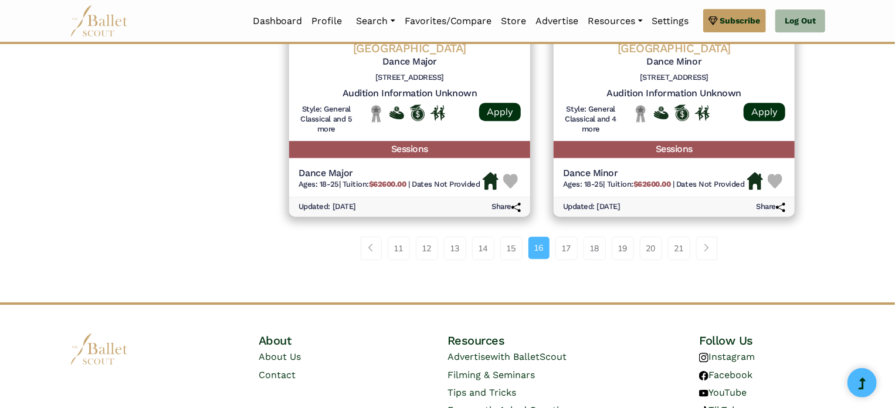
scroll to position [1637, 0]
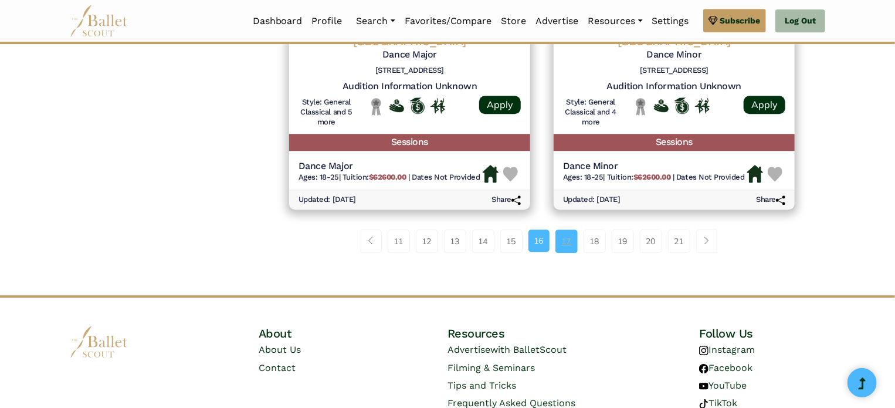
click at [567, 246] on link "17" at bounding box center [567, 240] width 22 height 23
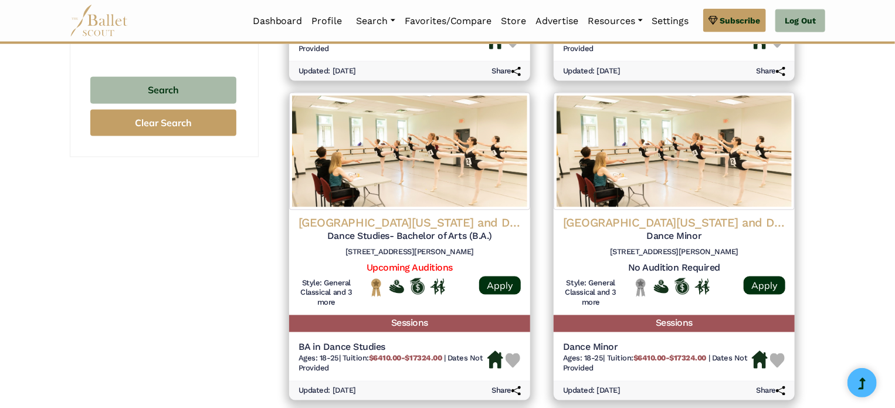
scroll to position [834, 0]
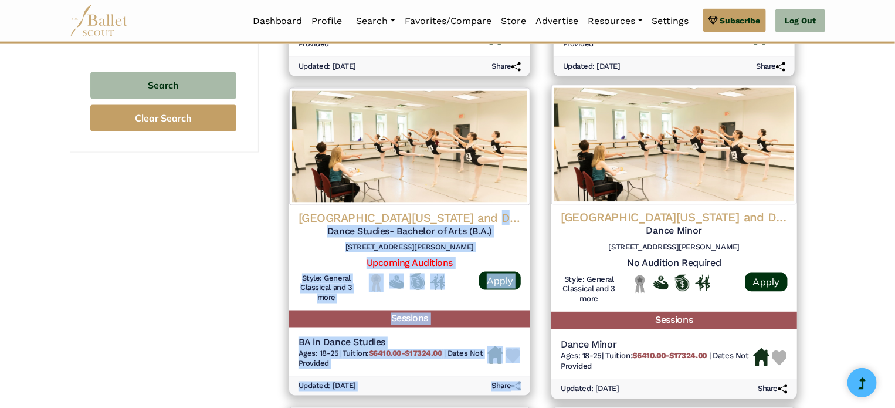
drag, startPoint x: 476, startPoint y: 215, endPoint x: 613, endPoint y: 99, distance: 179.8
click at [613, 99] on div "Featured Organizations [PERSON_NAME] Ballet YEAR-ROUND APPLICATIONS OPEN Discov…" at bounding box center [542, 235] width 529 height 1609
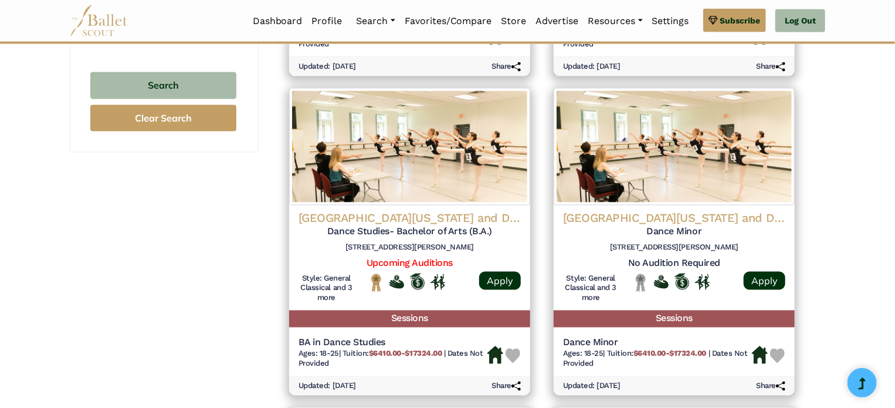
click at [212, 290] on div "**********" at bounding box center [164, 215] width 189 height 1812
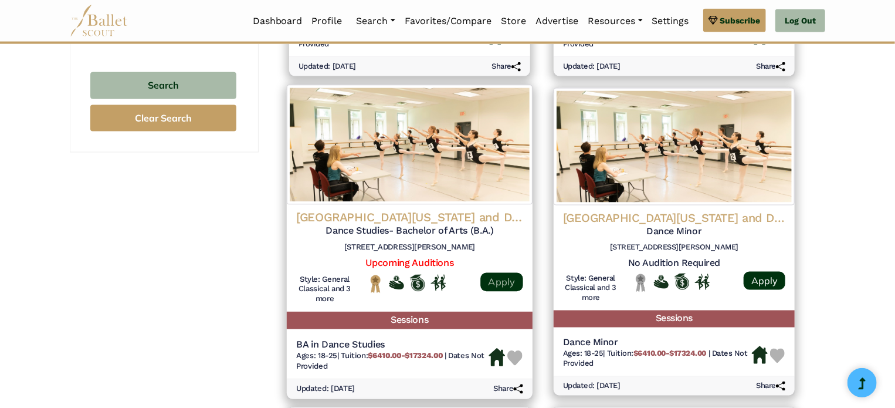
click at [504, 279] on link "Apply" at bounding box center [502, 281] width 42 height 19
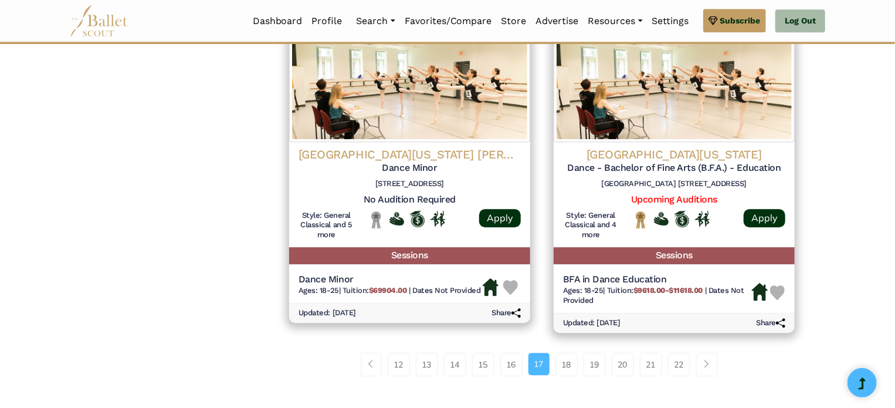
scroll to position [1542, 0]
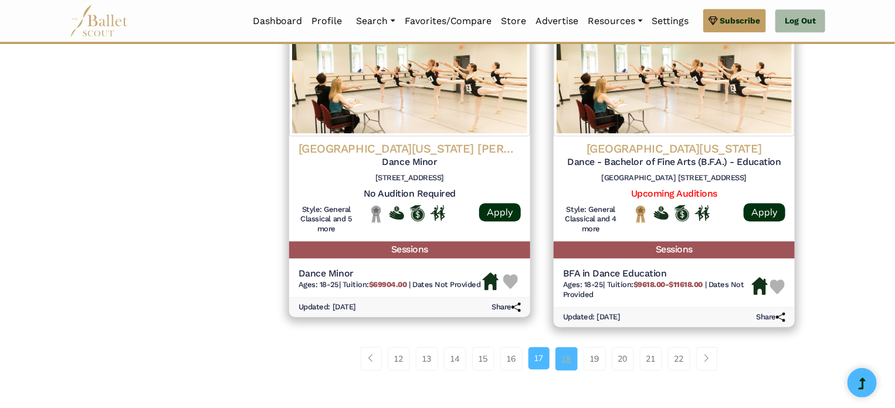
click at [570, 357] on link "18" at bounding box center [567, 358] width 22 height 23
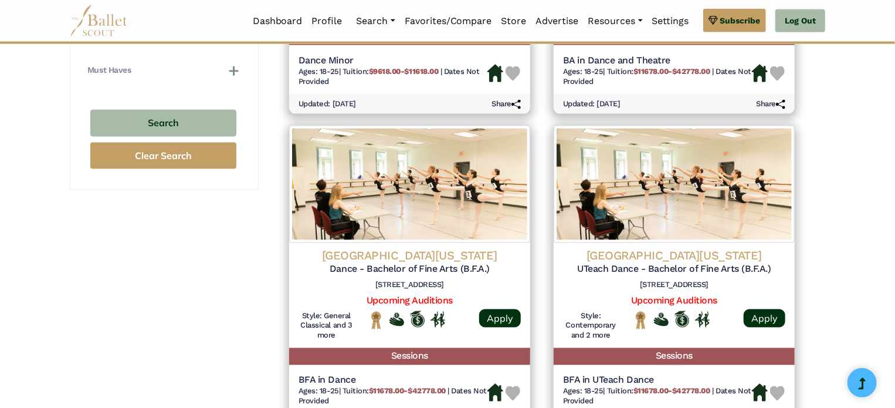
scroll to position [808, 0]
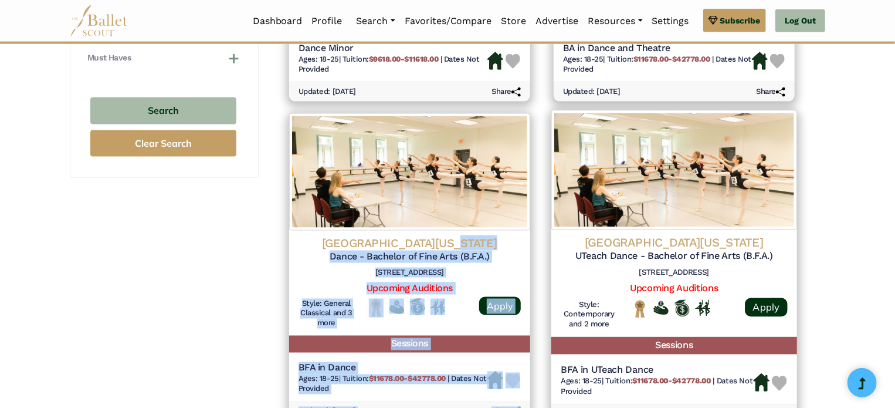
drag, startPoint x: 446, startPoint y: 243, endPoint x: 588, endPoint y: 145, distance: 172.8
click at [588, 145] on div "Featured Organizations Arrais Ballet Train with World-Class Faculty at Arrais B…" at bounding box center [542, 256] width 529 height 1600
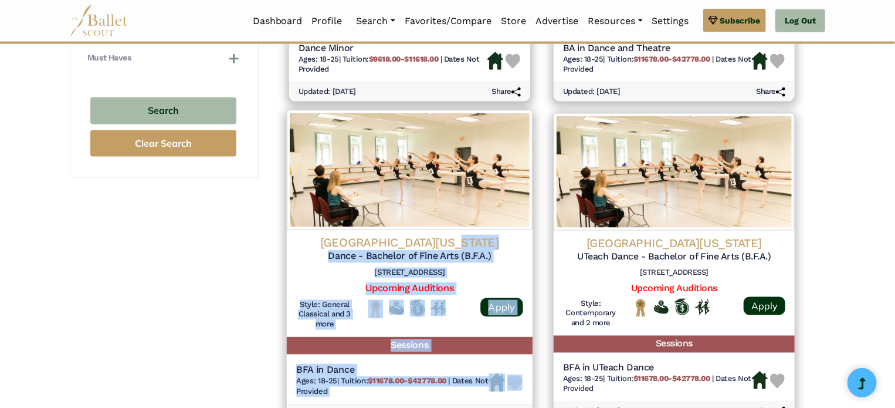
click at [525, 263] on div "[GEOGRAPHIC_DATA][US_STATE] at Austin Dance - Bachelor of Fine Arts (B.F.A.) [S…" at bounding box center [410, 283] width 246 height 107
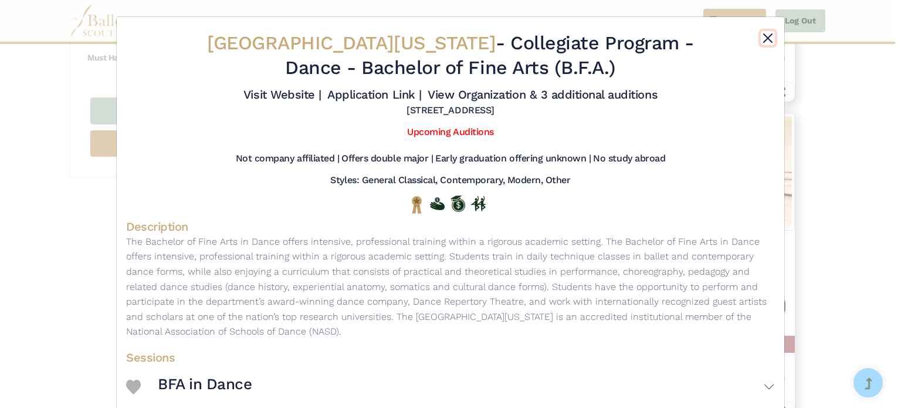
click at [762, 36] on button "Close" at bounding box center [768, 38] width 14 height 14
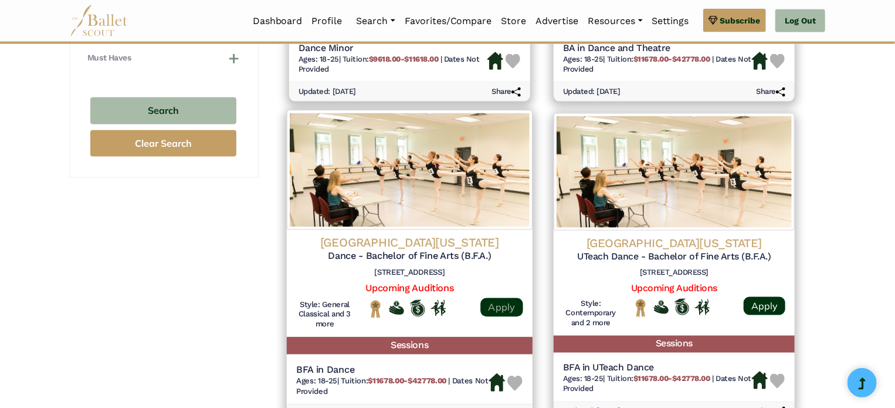
click at [509, 307] on link "Apply" at bounding box center [502, 306] width 42 height 19
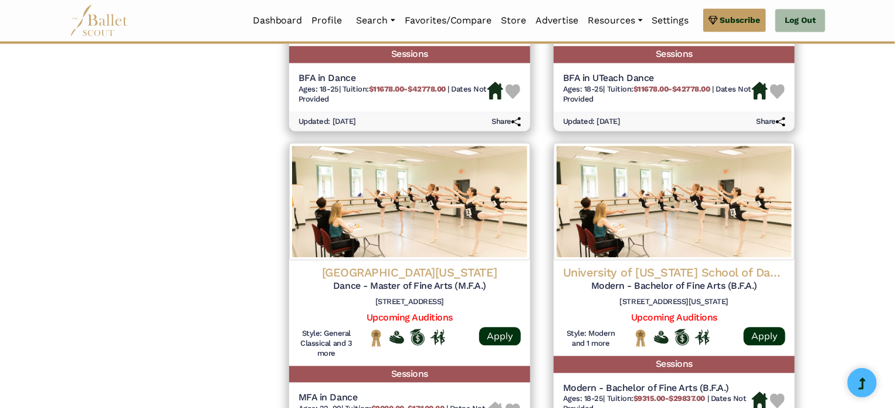
scroll to position [1100, 0]
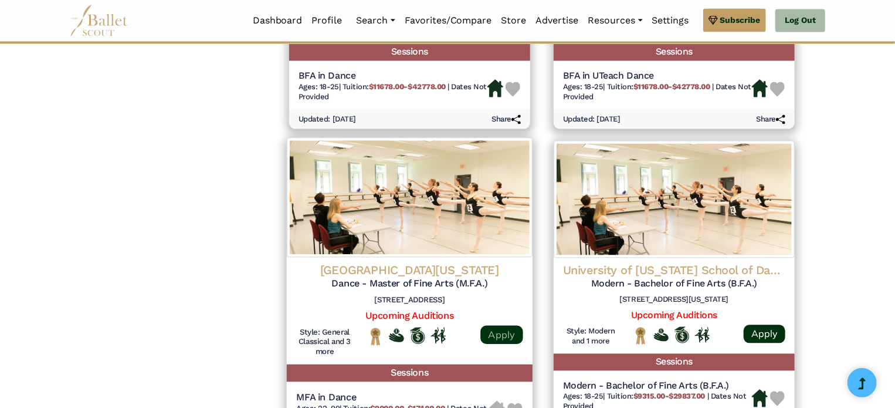
click at [505, 335] on link "Apply" at bounding box center [502, 335] width 42 height 19
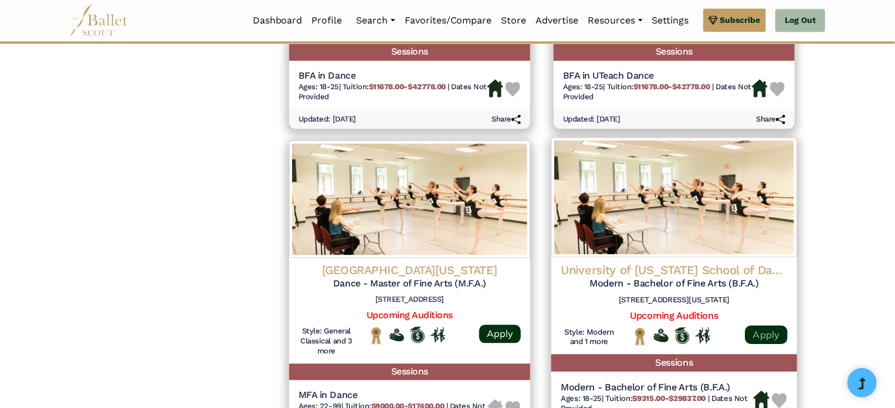
click at [780, 336] on link "Apply" at bounding box center [766, 335] width 42 height 19
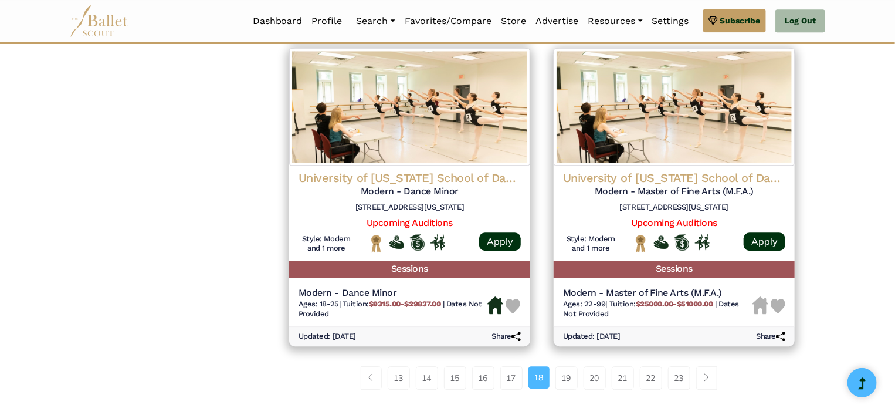
scroll to position [1518, 0]
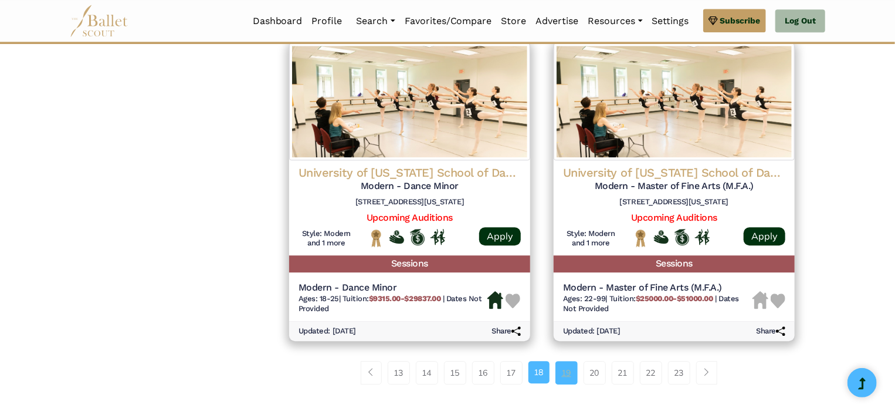
click at [568, 375] on link "19" at bounding box center [567, 372] width 22 height 23
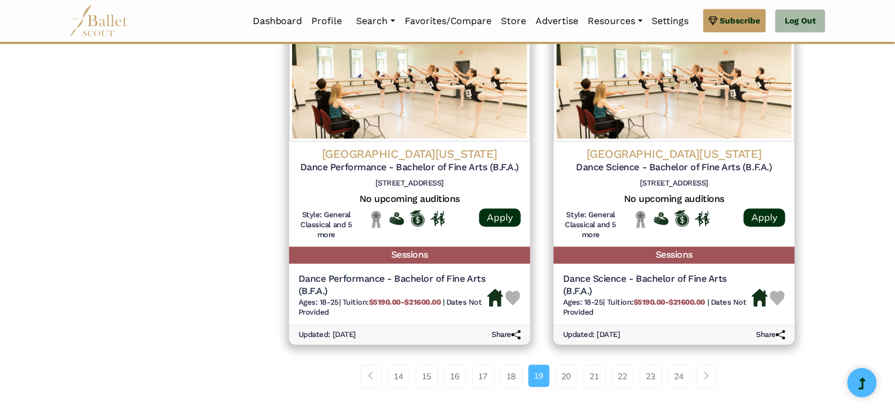
scroll to position [1527, 0]
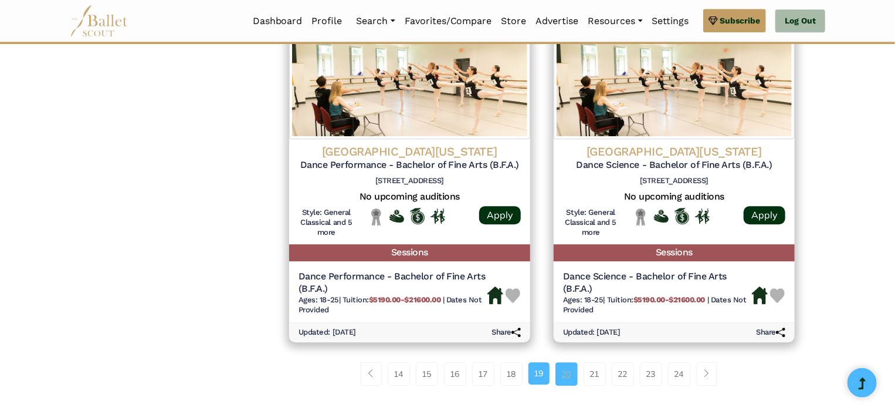
click at [568, 371] on link "20" at bounding box center [567, 373] width 22 height 23
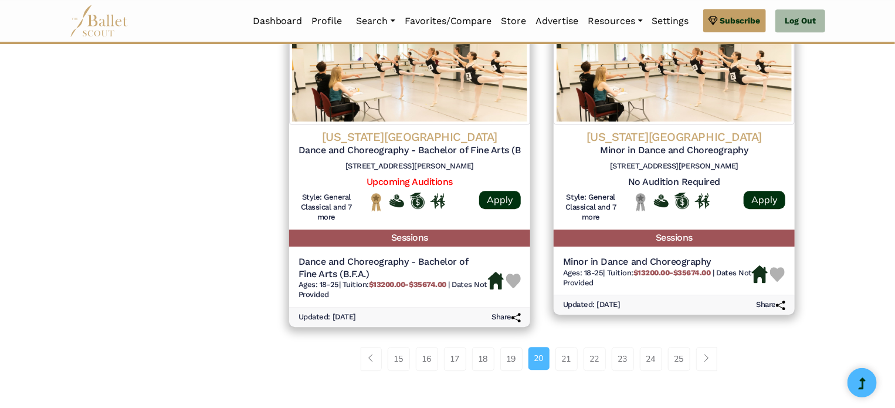
scroll to position [1581, 0]
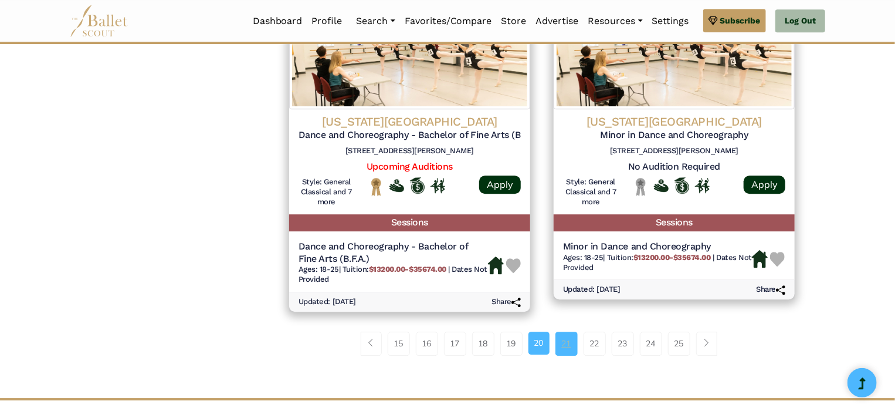
click at [566, 347] on link "21" at bounding box center [567, 342] width 22 height 23
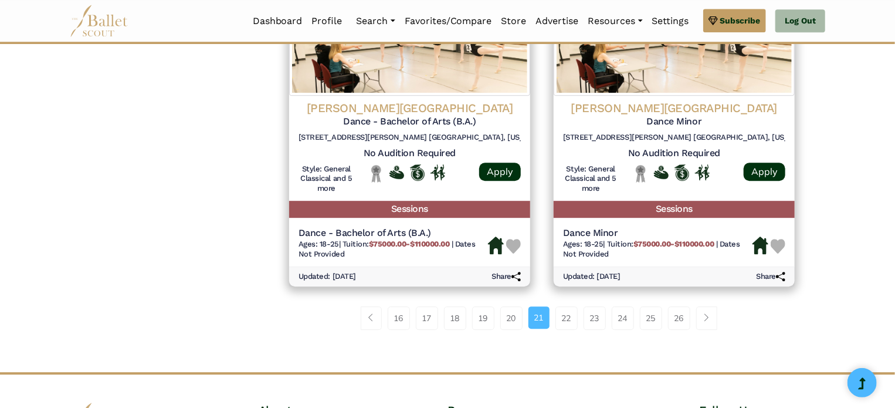
scroll to position [1598, 0]
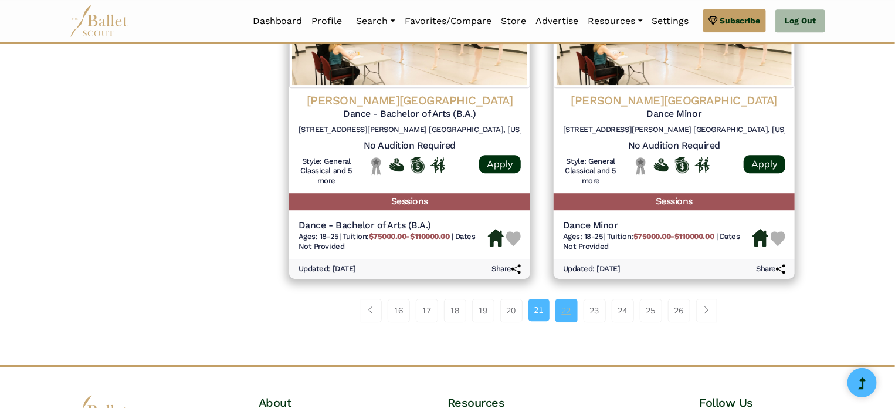
click at [566, 309] on link "22" at bounding box center [567, 310] width 22 height 23
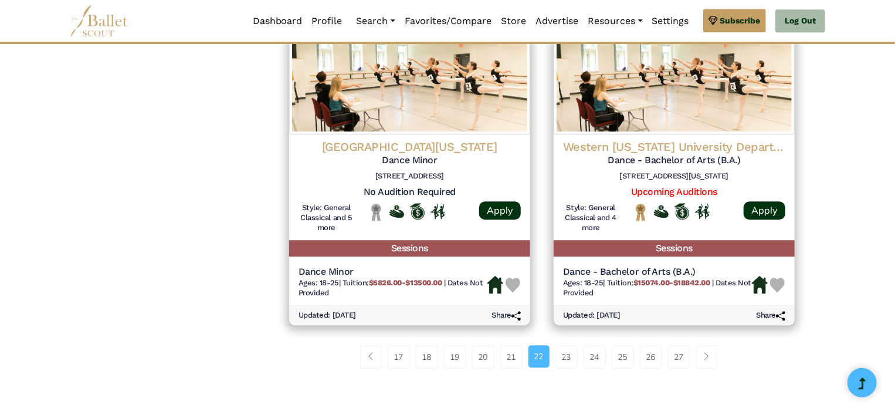
scroll to position [1517, 0]
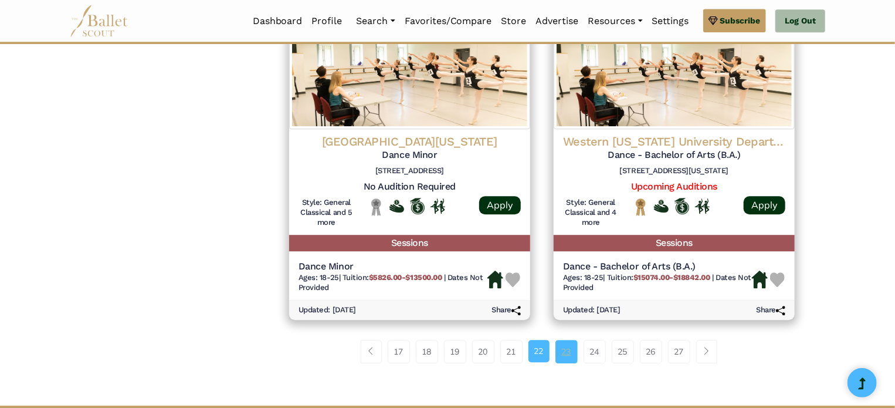
click at [568, 348] on link "23" at bounding box center [567, 351] width 22 height 23
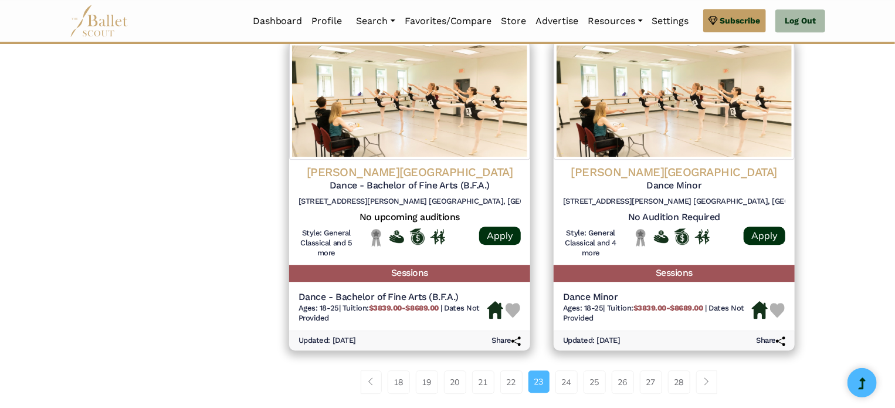
scroll to position [1521, 0]
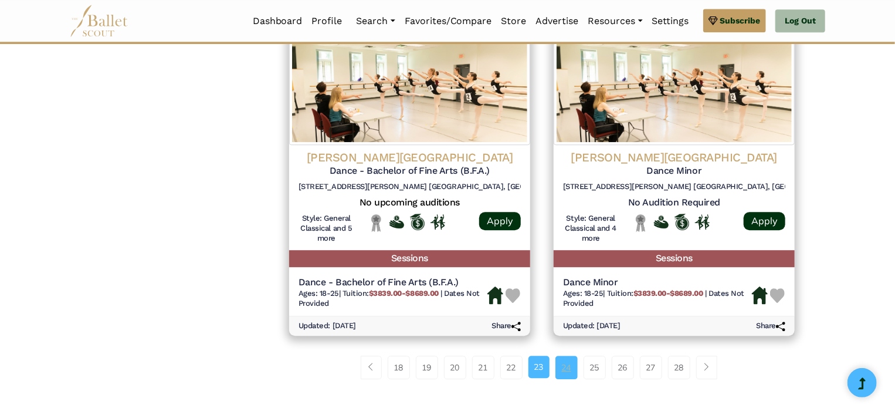
click at [567, 366] on link "24" at bounding box center [567, 367] width 22 height 23
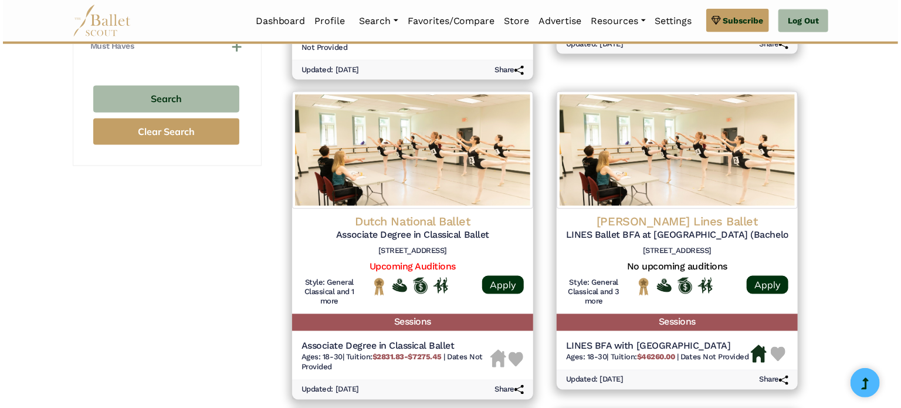
scroll to position [815, 0]
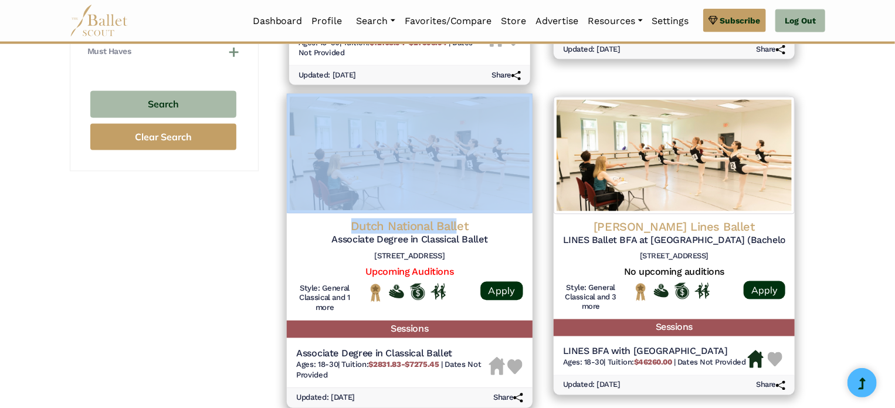
drag, startPoint x: 459, startPoint y: 225, endPoint x: 461, endPoint y: 218, distance: 7.8
click at [461, 218] on div "Dutch National Ballet Associate Degree in Classical Ballet [STREET_ADDRESS] Upc…" at bounding box center [410, 267] width 246 height 107
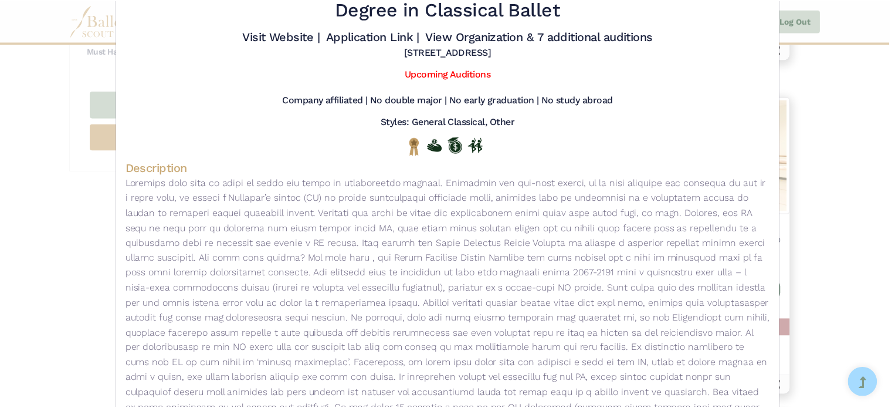
scroll to position [16, 0]
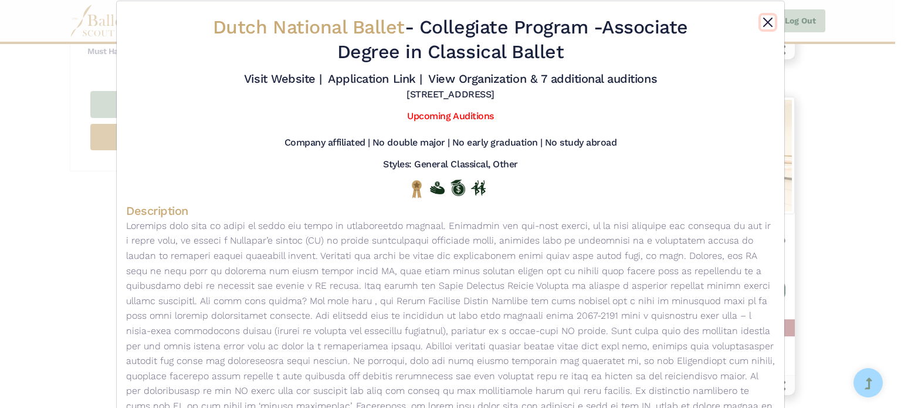
click at [761, 23] on button "Close" at bounding box center [768, 22] width 14 height 14
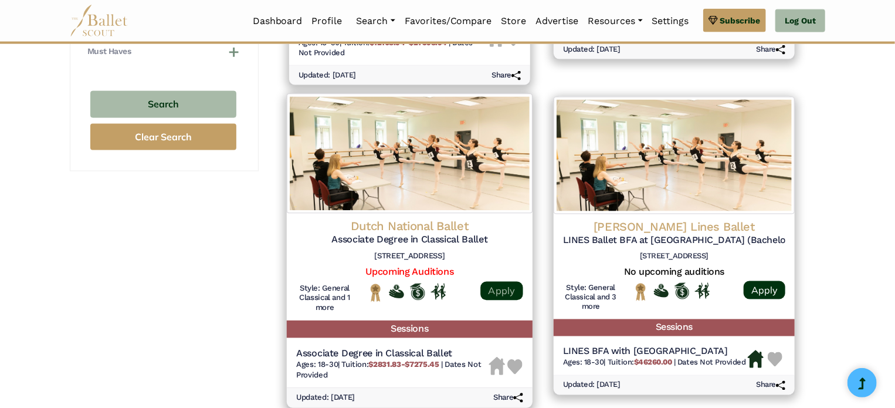
click at [509, 282] on link "Apply" at bounding box center [502, 291] width 42 height 19
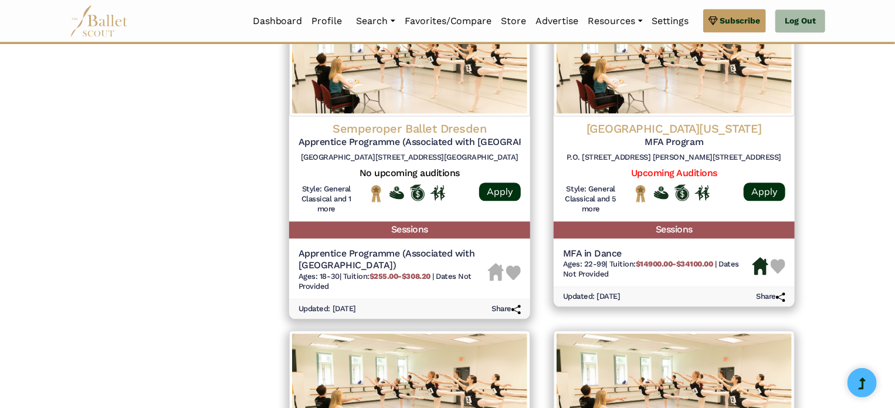
scroll to position [1235, 0]
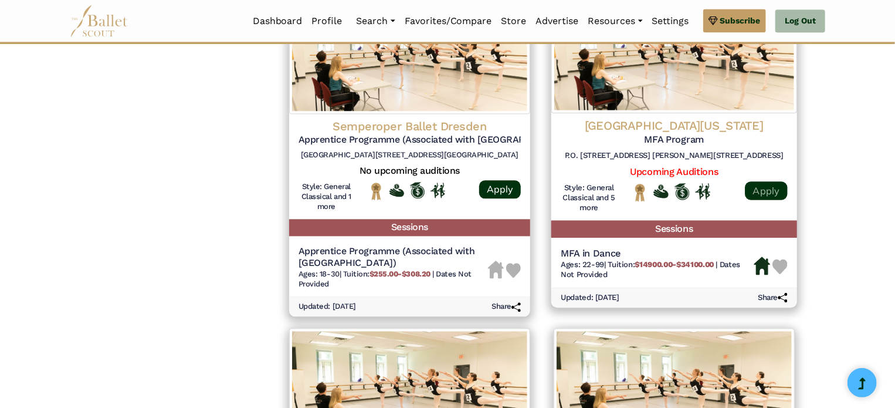
click at [765, 184] on link "Apply" at bounding box center [766, 190] width 42 height 19
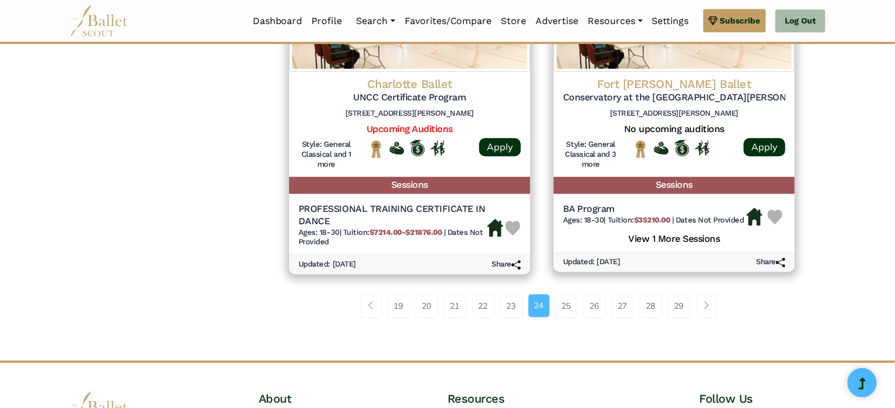
scroll to position [1613, 0]
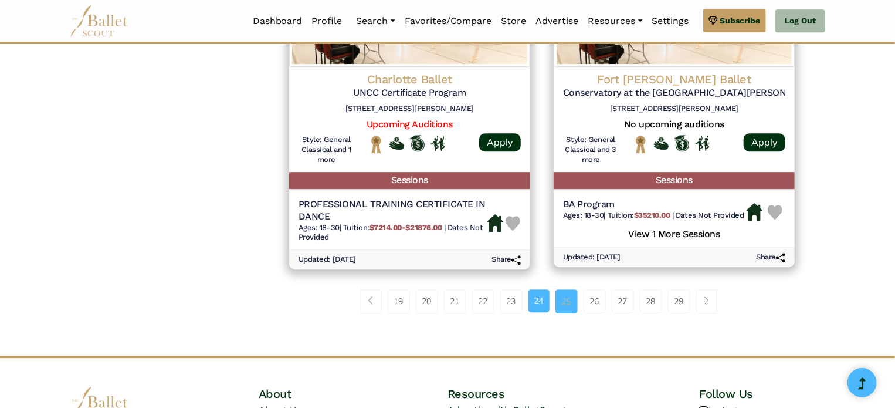
click at [562, 307] on link "25" at bounding box center [567, 300] width 22 height 23
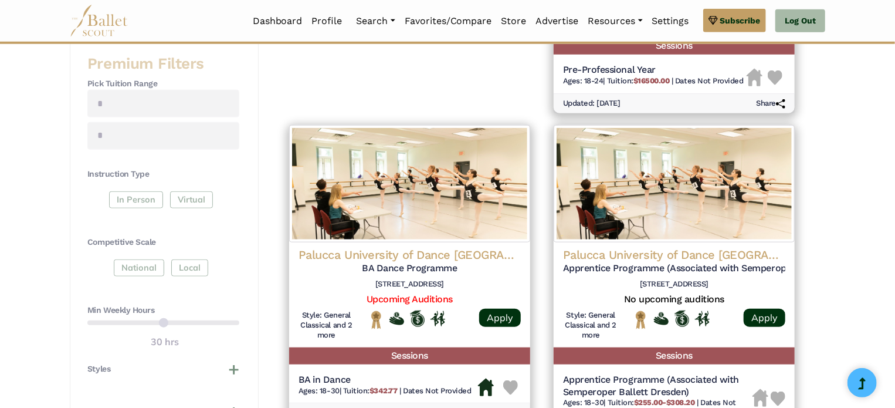
scroll to position [458, 0]
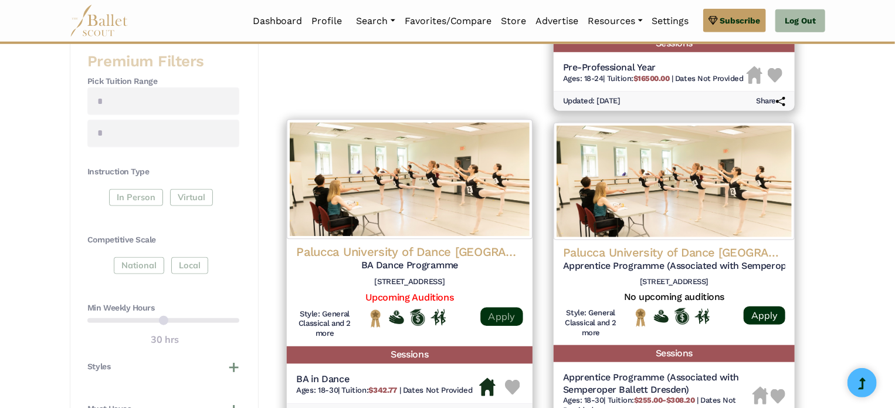
click at [505, 320] on link "Apply" at bounding box center [502, 316] width 42 height 19
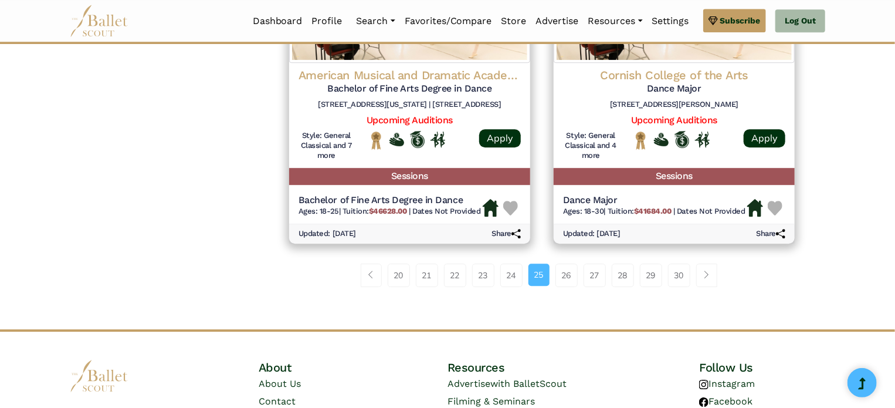
scroll to position [1622, 0]
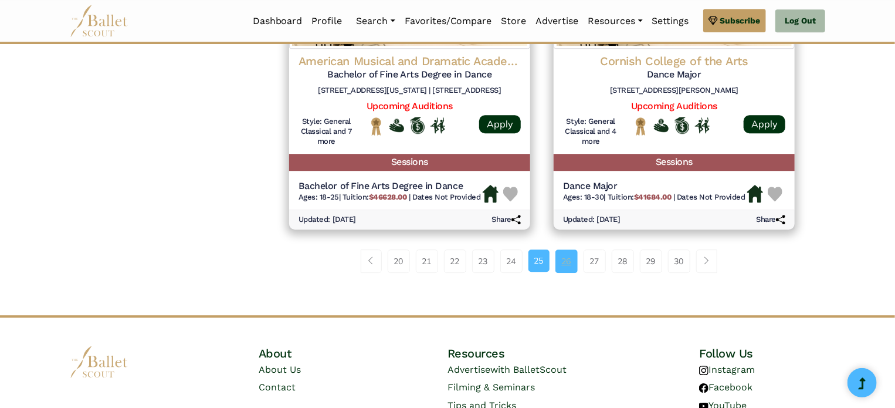
click at [560, 262] on link "26" at bounding box center [567, 260] width 22 height 23
click at [566, 266] on link "26" at bounding box center [567, 260] width 22 height 23
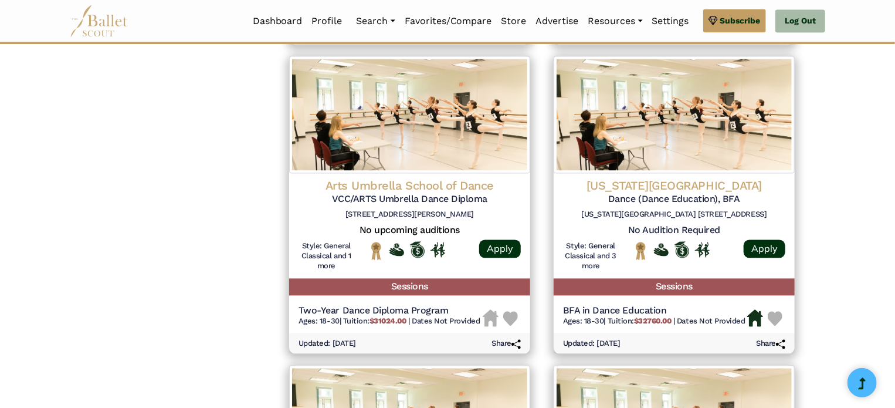
scroll to position [1168, 0]
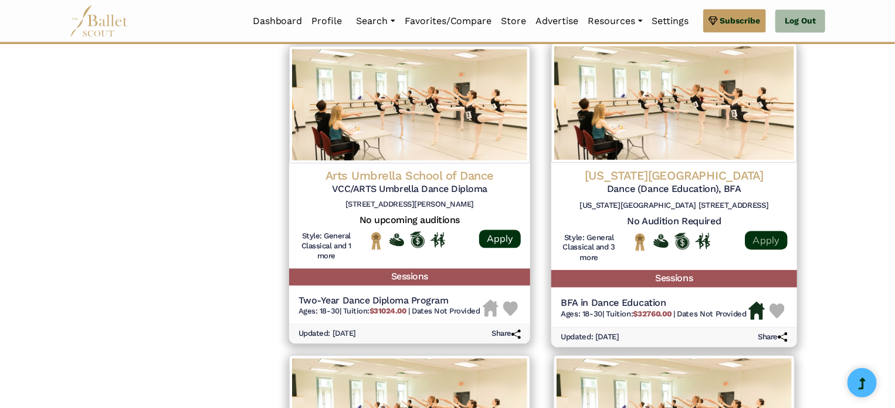
click at [777, 240] on link "Apply" at bounding box center [766, 239] width 42 height 19
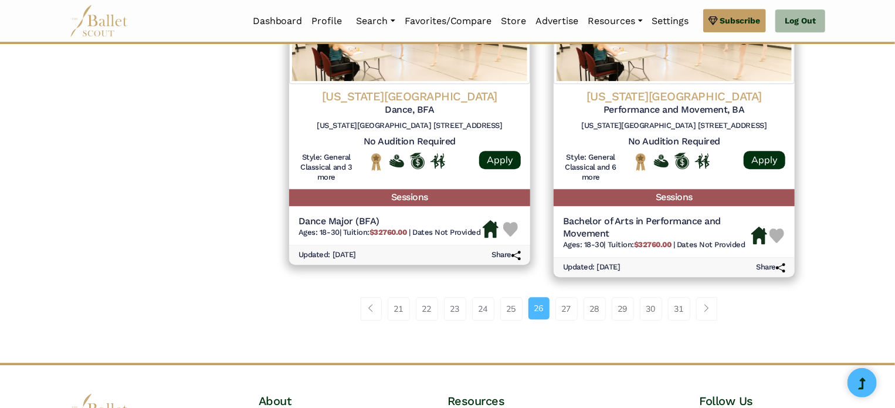
scroll to position [1588, 0]
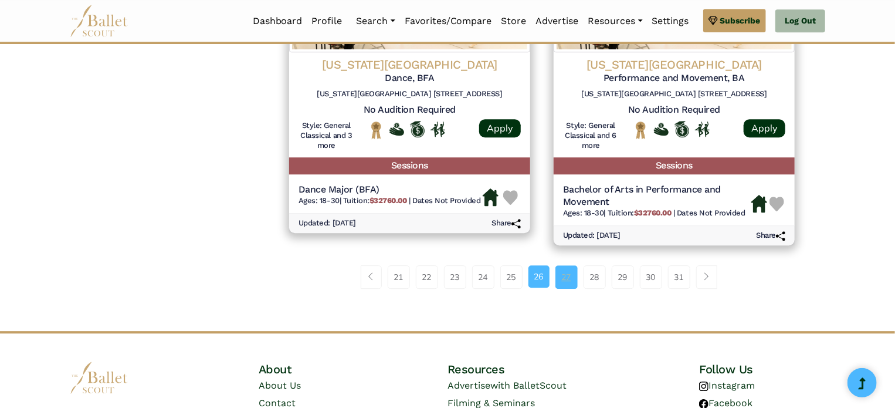
click at [575, 276] on link "27" at bounding box center [567, 276] width 22 height 23
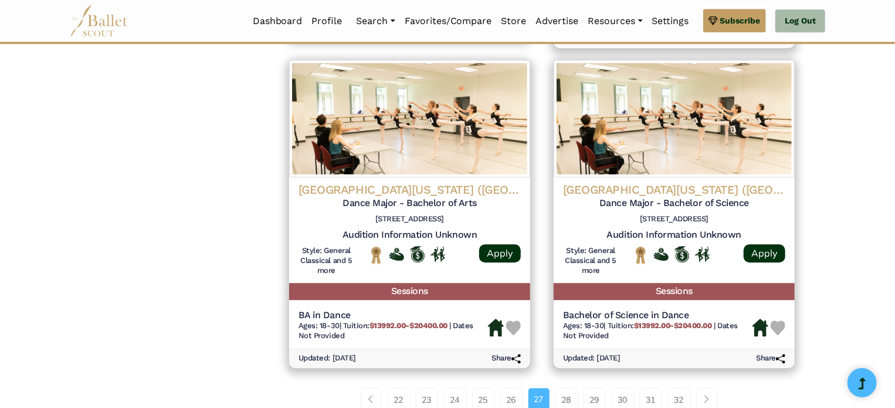
scroll to position [1537, 0]
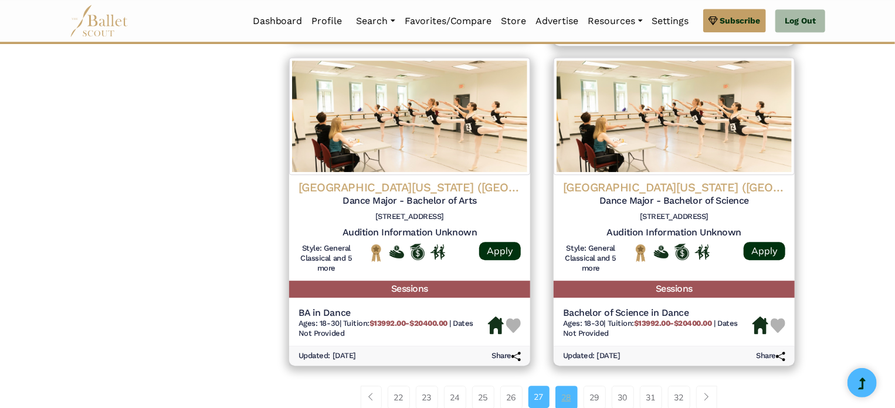
click at [560, 390] on link "28" at bounding box center [567, 396] width 22 height 23
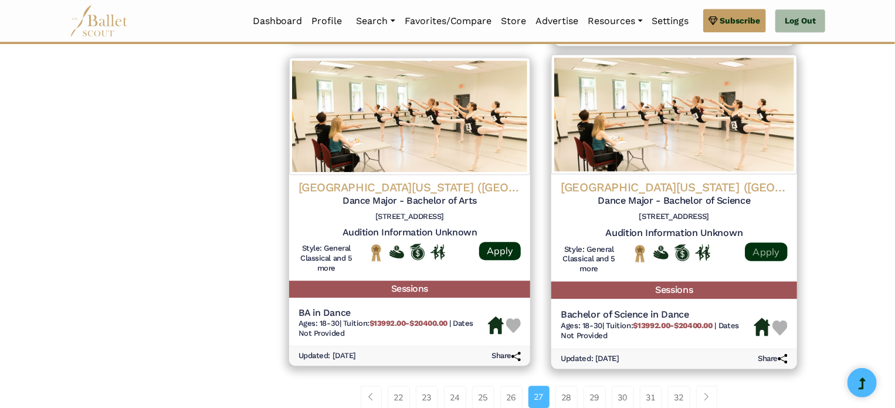
click at [774, 242] on link "Apply" at bounding box center [766, 251] width 42 height 19
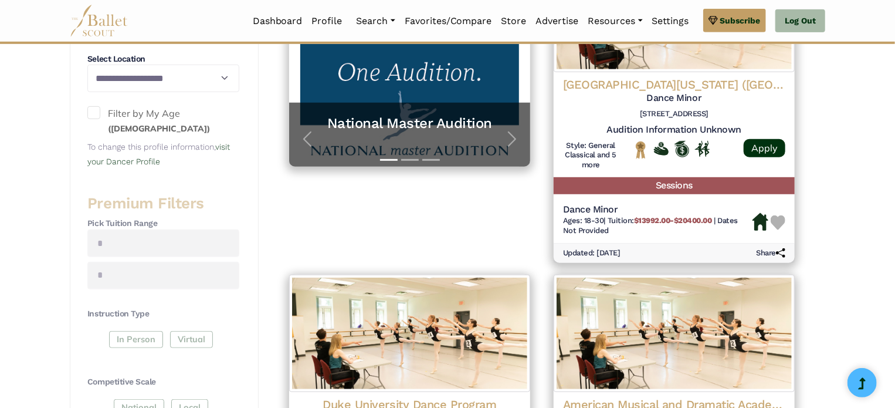
scroll to position [310, 0]
